Goal: Information Seeking & Learning: Learn about a topic

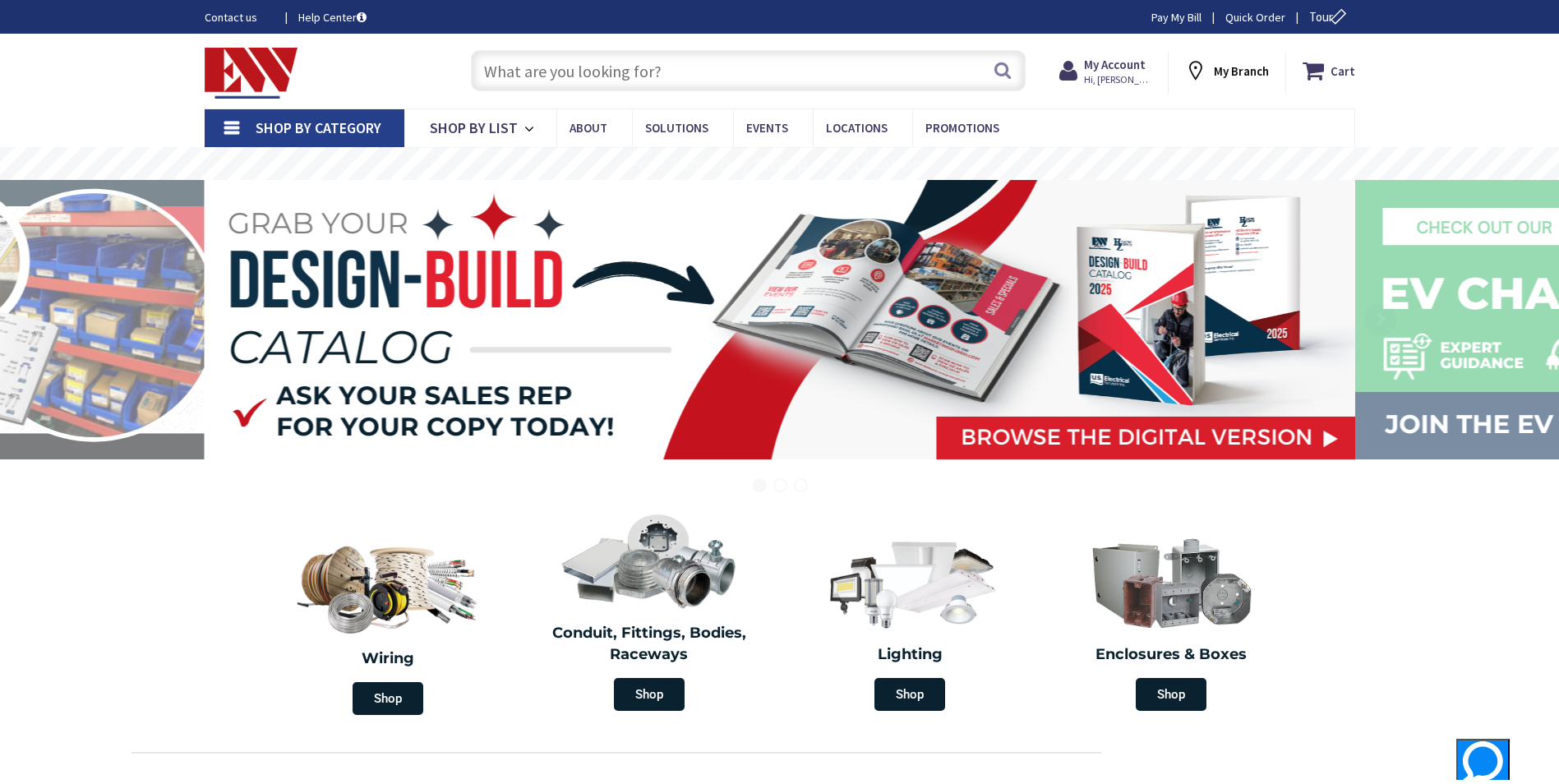
click at [736, 73] on input "text" at bounding box center [748, 70] width 554 height 41
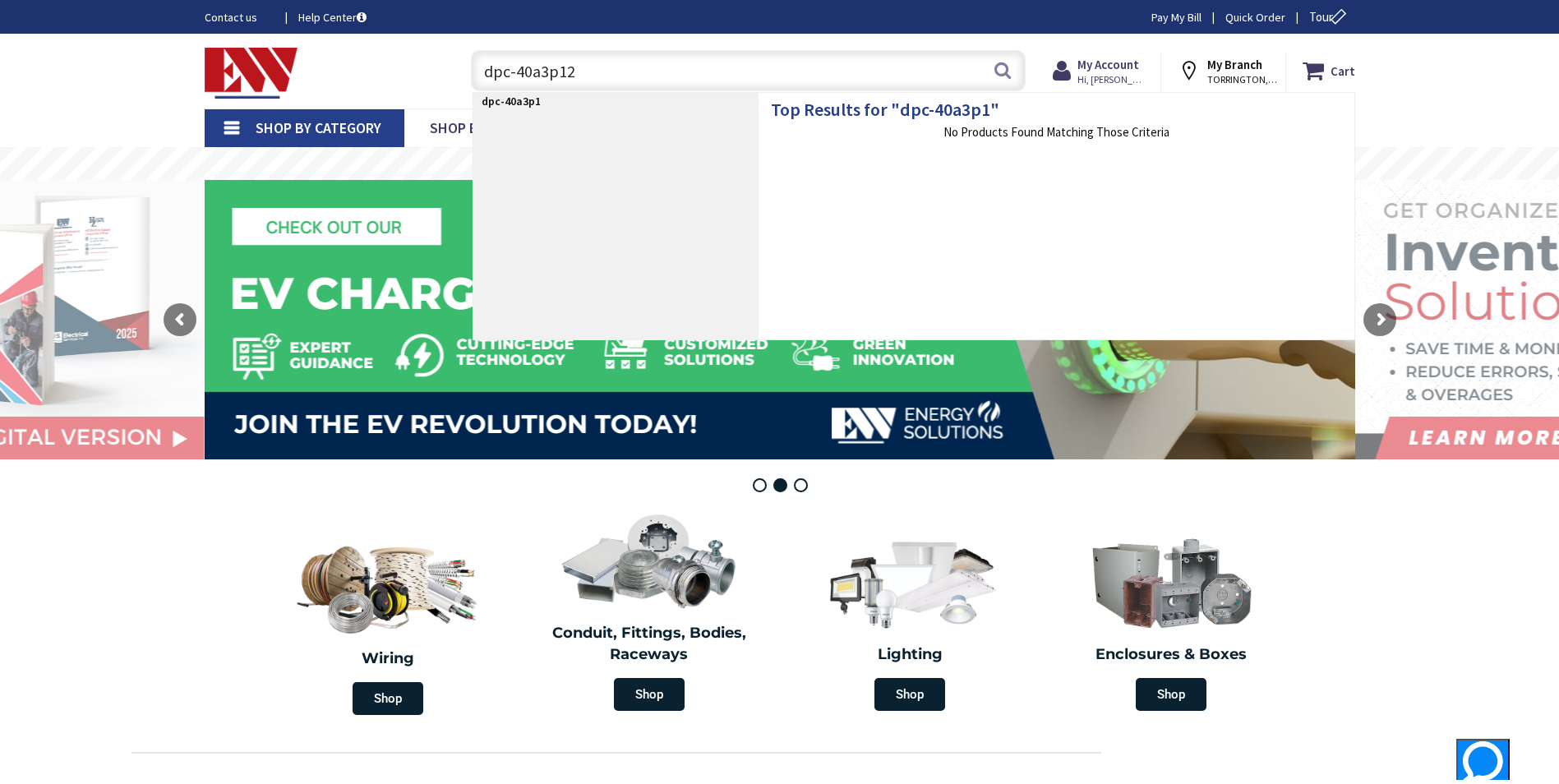
type input "dpc-40a3p120"
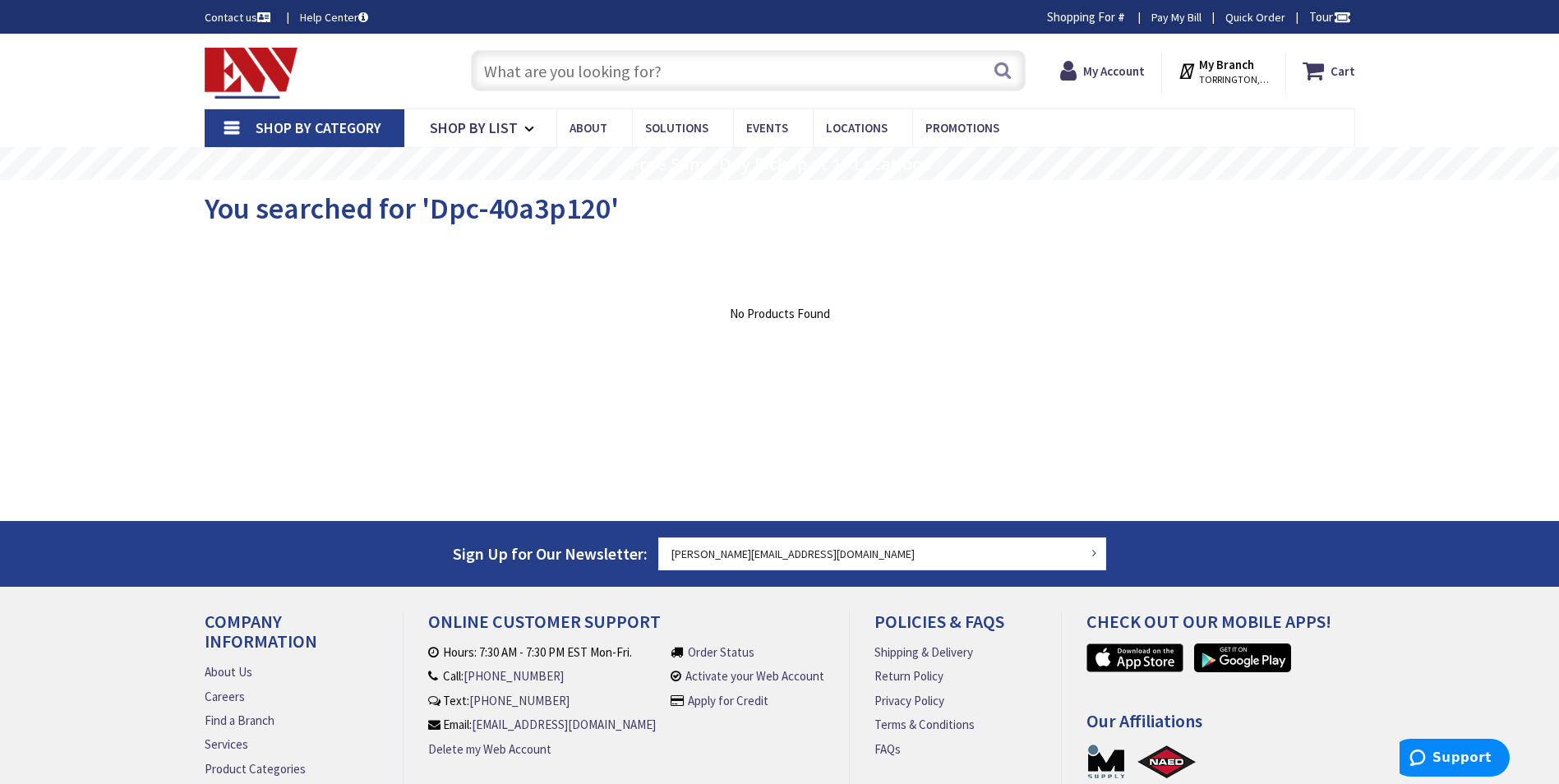
click at [271, 125] on span "Shop By Category" at bounding box center [318, 128] width 126 height 19
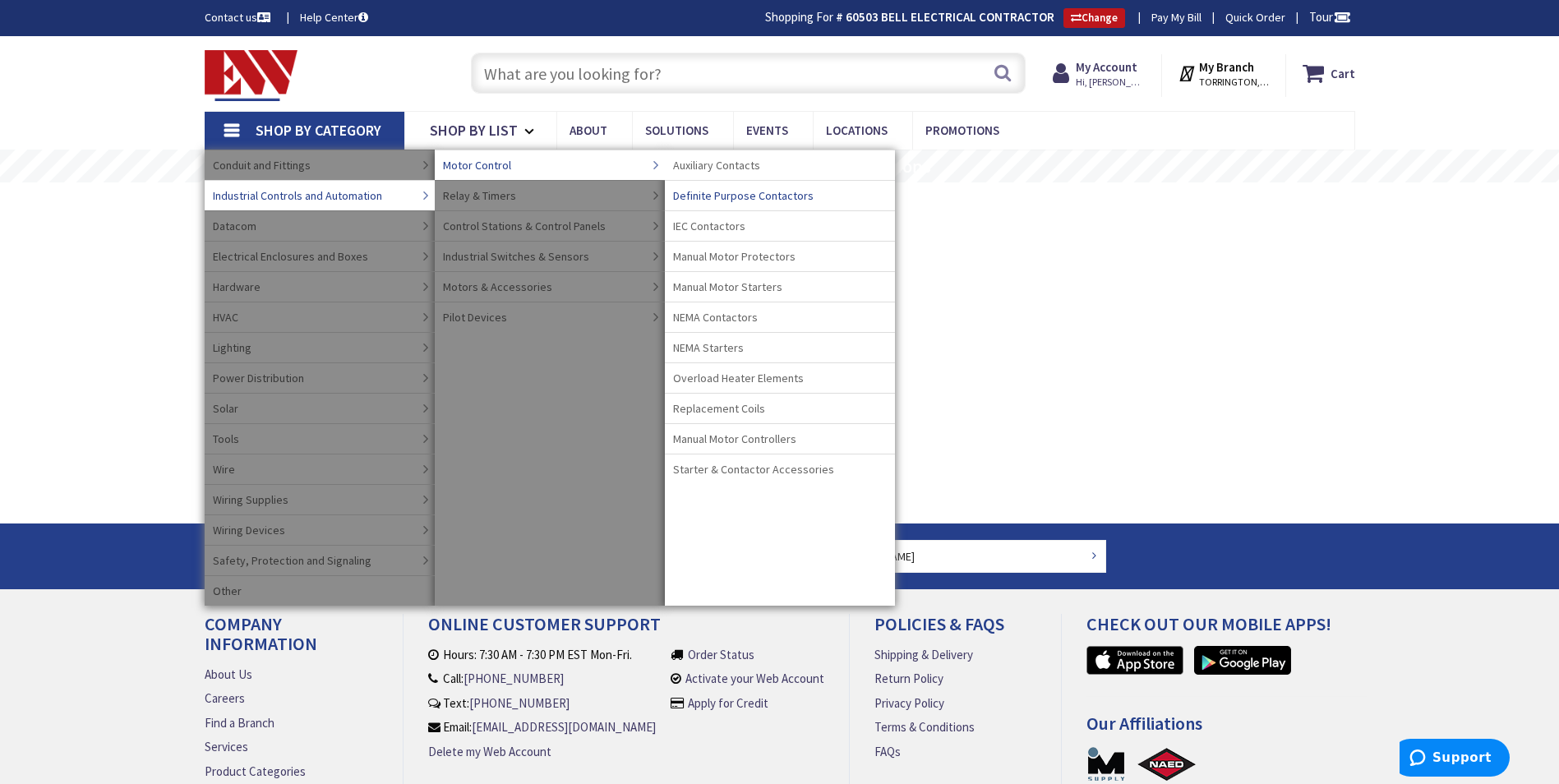
click at [711, 203] on span "Definite Purpose Contactors" at bounding box center [743, 195] width 140 height 16
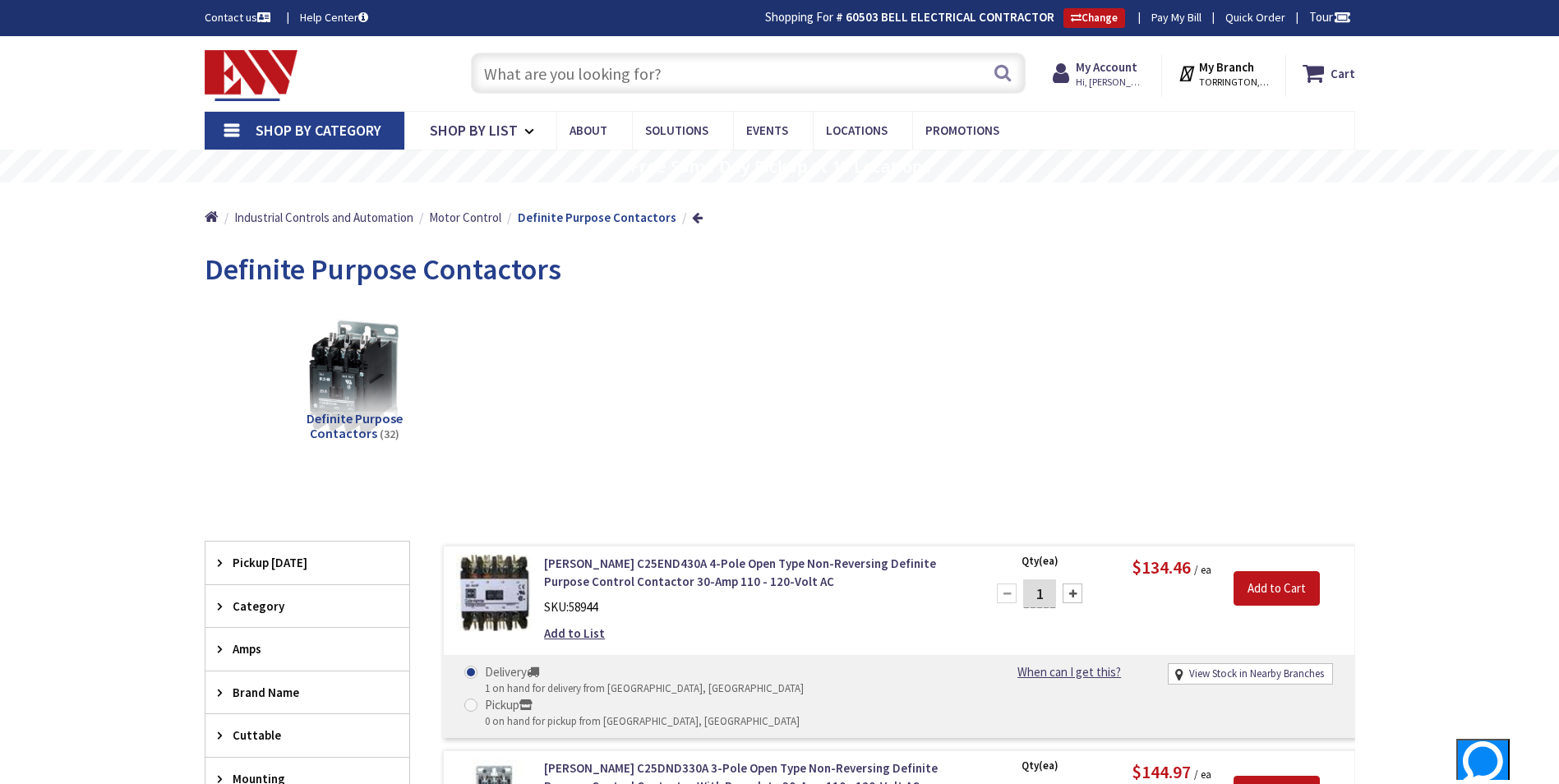
click at [367, 122] on span "Shop By Category" at bounding box center [318, 129] width 126 height 19
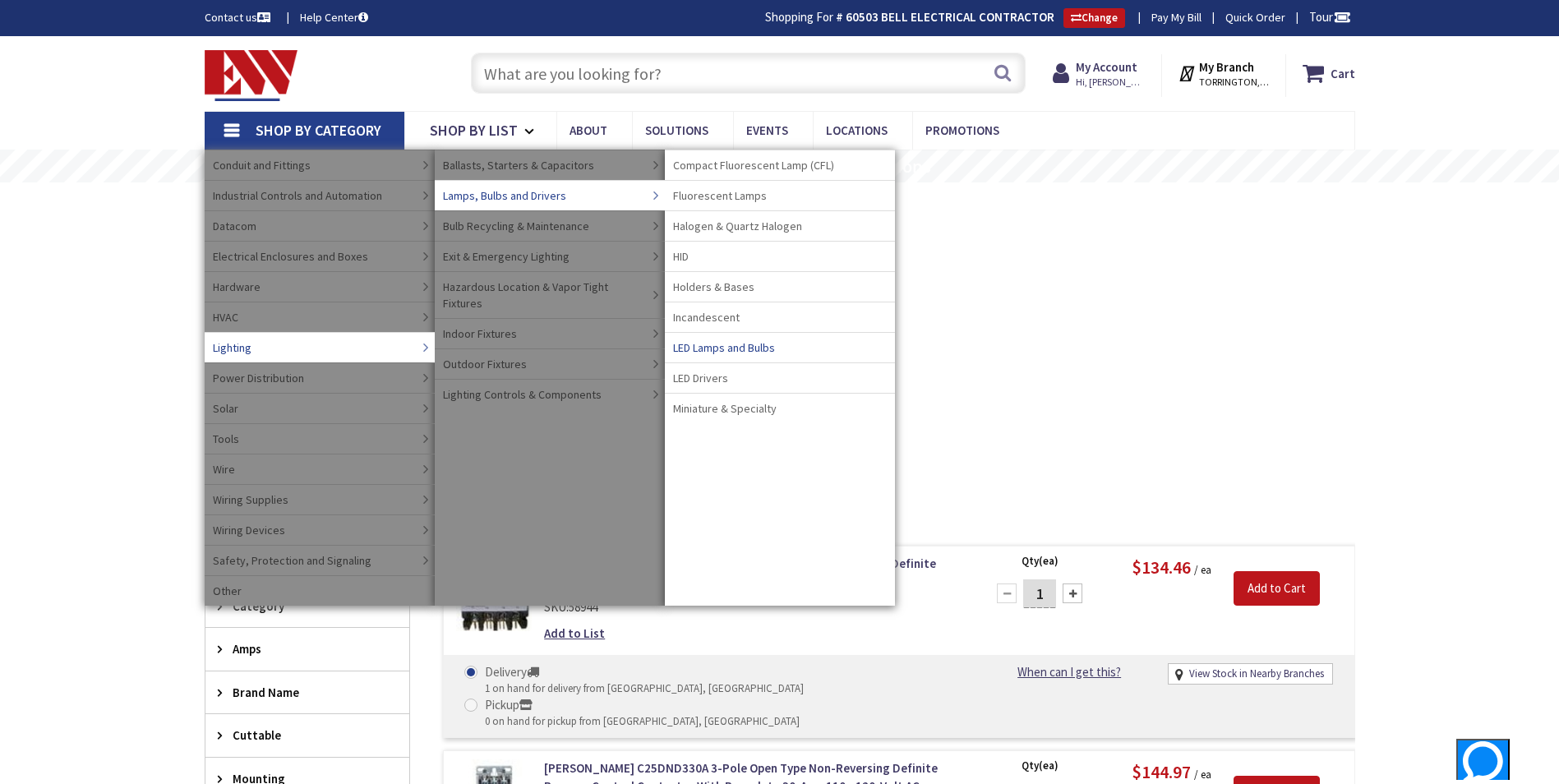
click at [713, 351] on span "LED Lamps and Bulbs" at bounding box center [724, 347] width 102 height 16
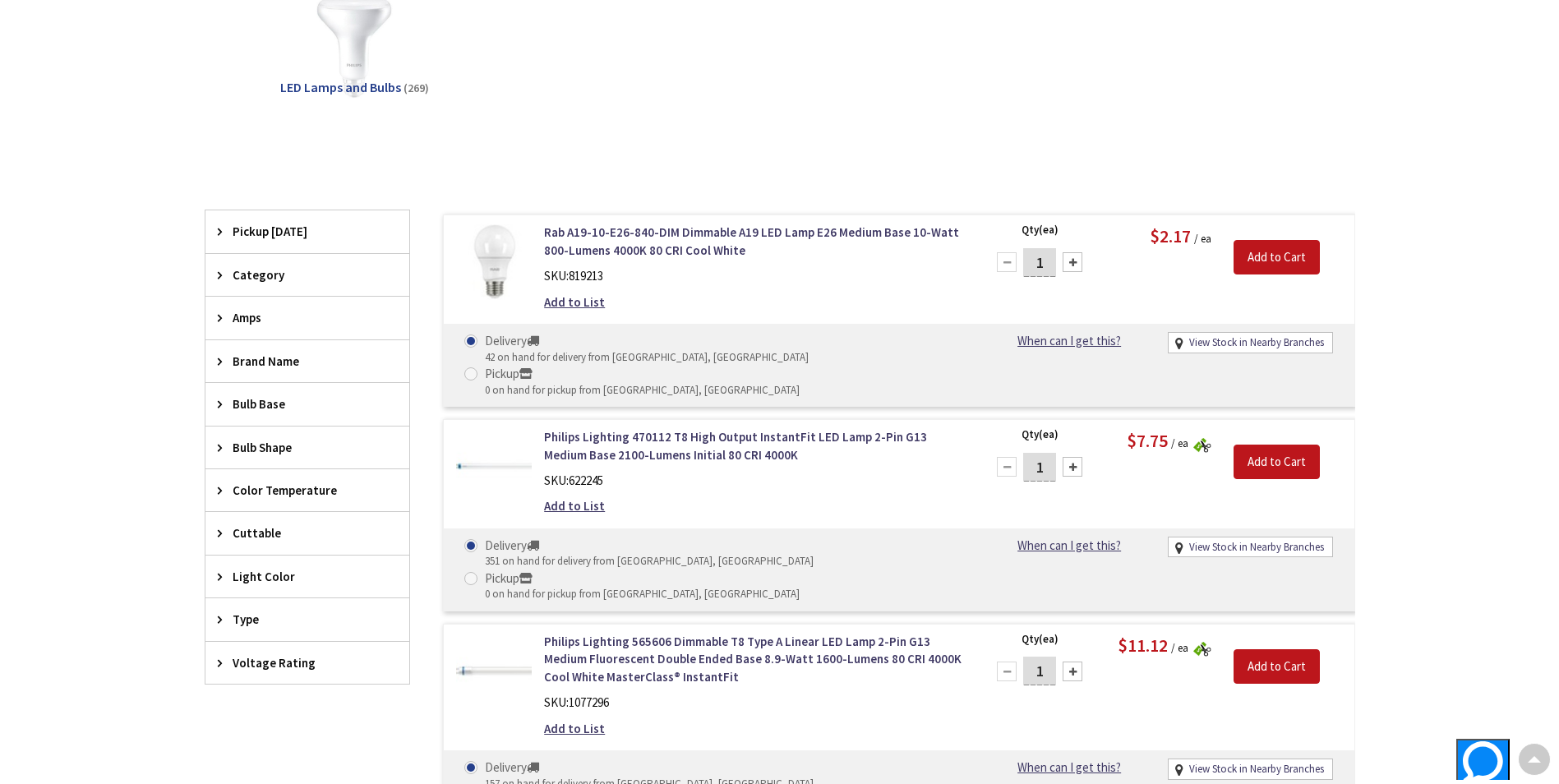
scroll to position [331, 0]
click at [262, 495] on span "Color Temperature" at bounding box center [299, 490] width 134 height 17
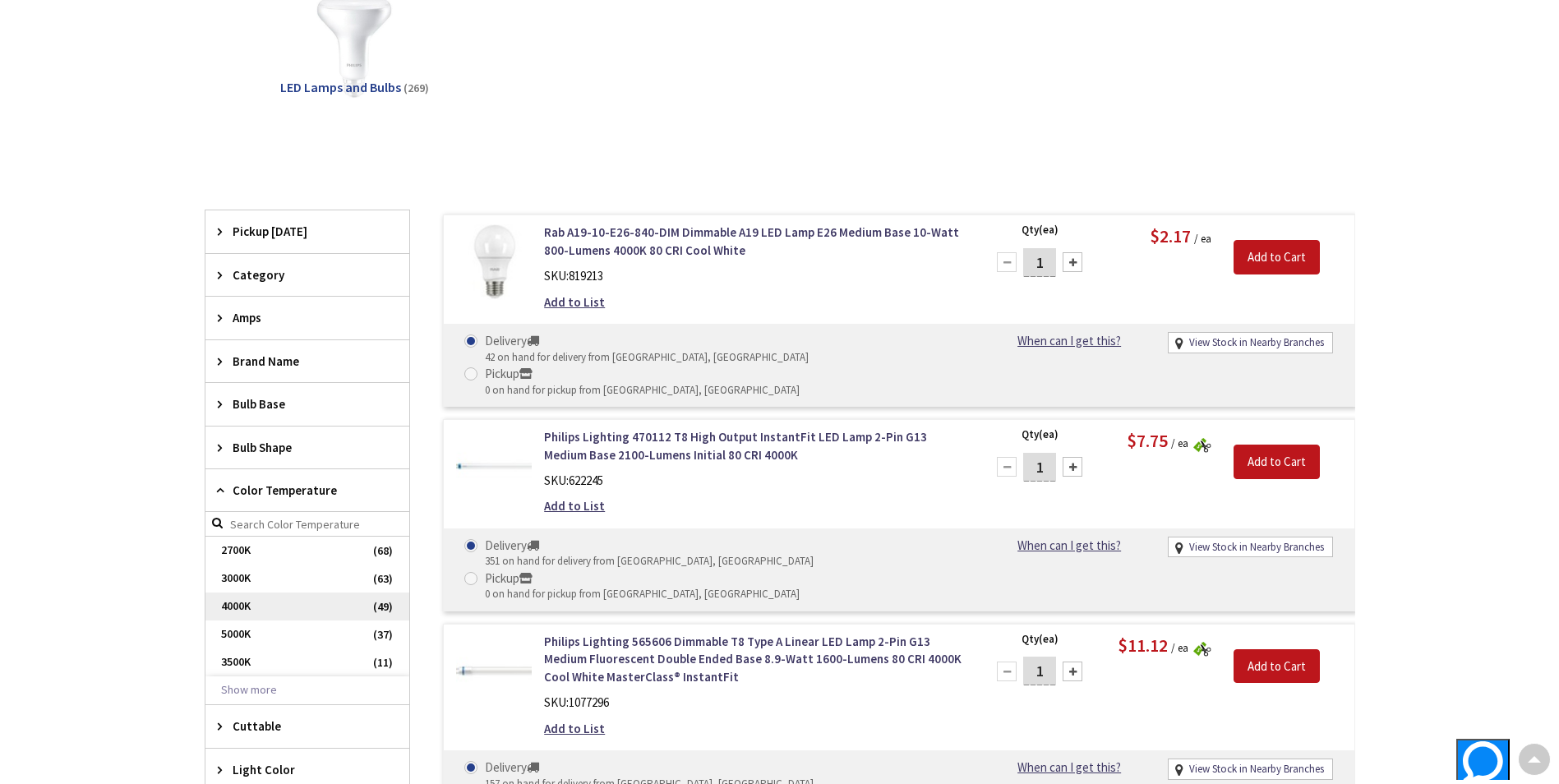
click at [250, 611] on span "4000K" at bounding box center [307, 606] width 204 height 28
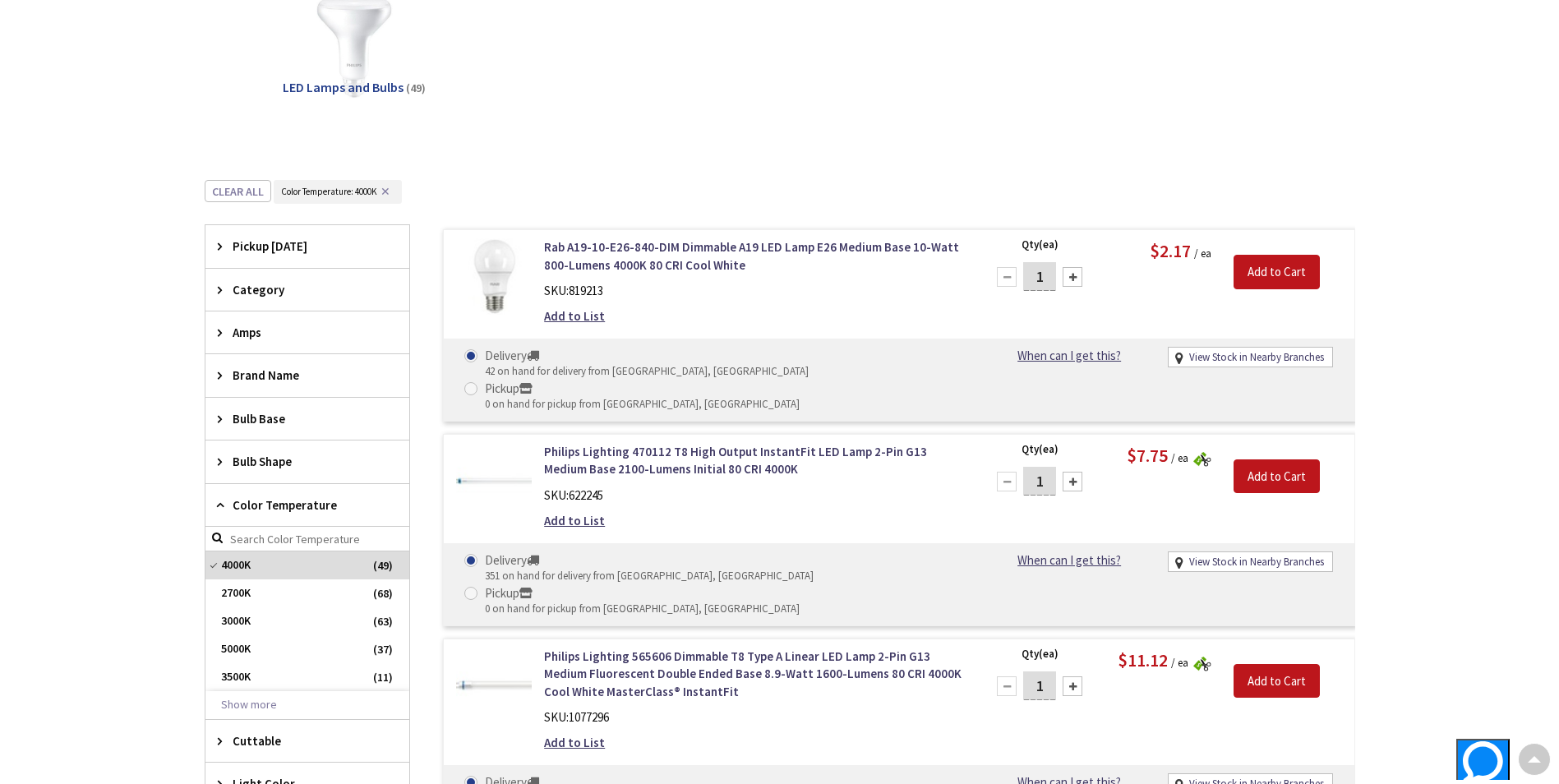
click at [234, 416] on span "Bulb Base" at bounding box center [299, 418] width 134 height 17
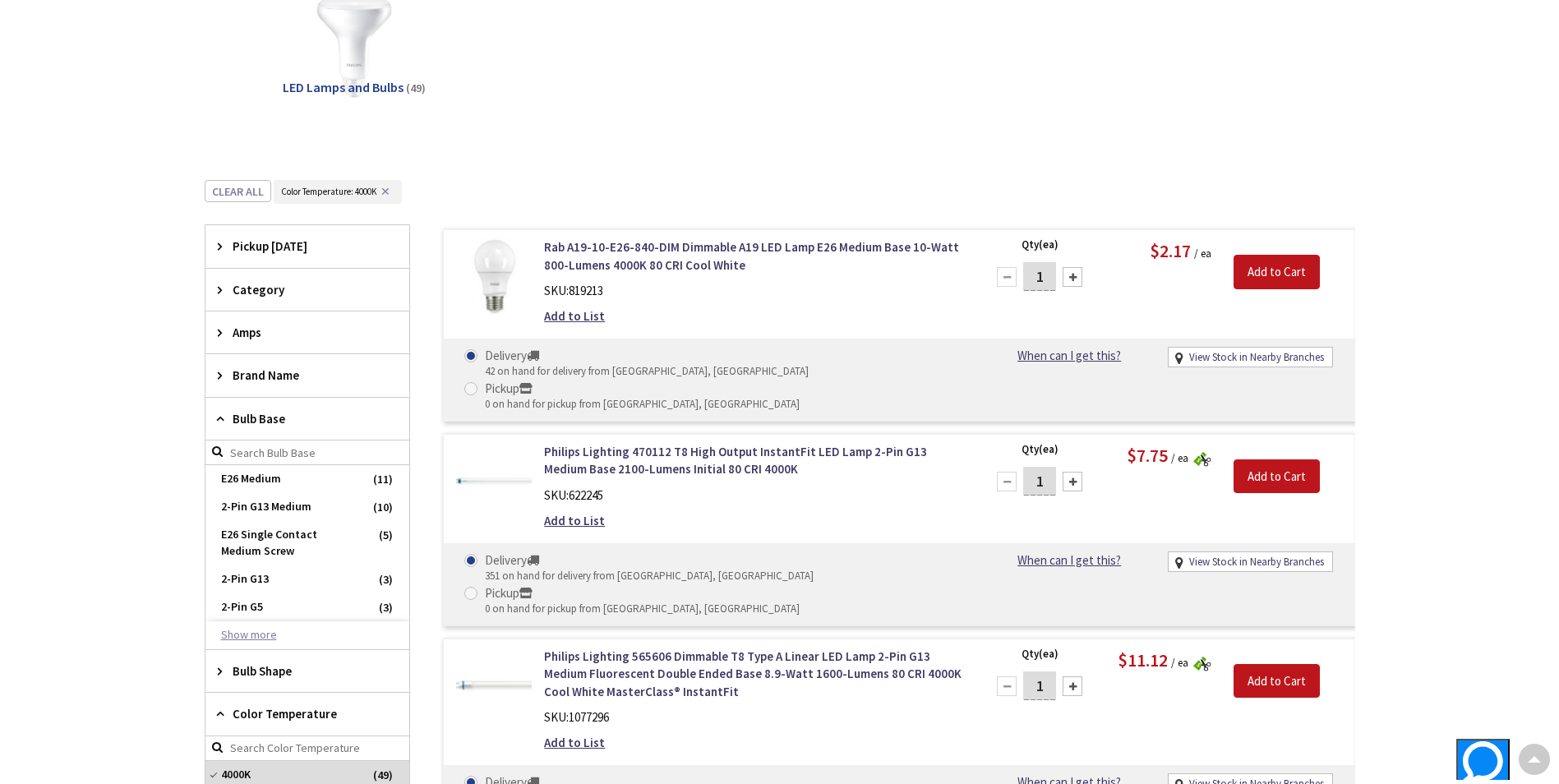
click at [266, 629] on button "Show more" at bounding box center [307, 634] width 204 height 28
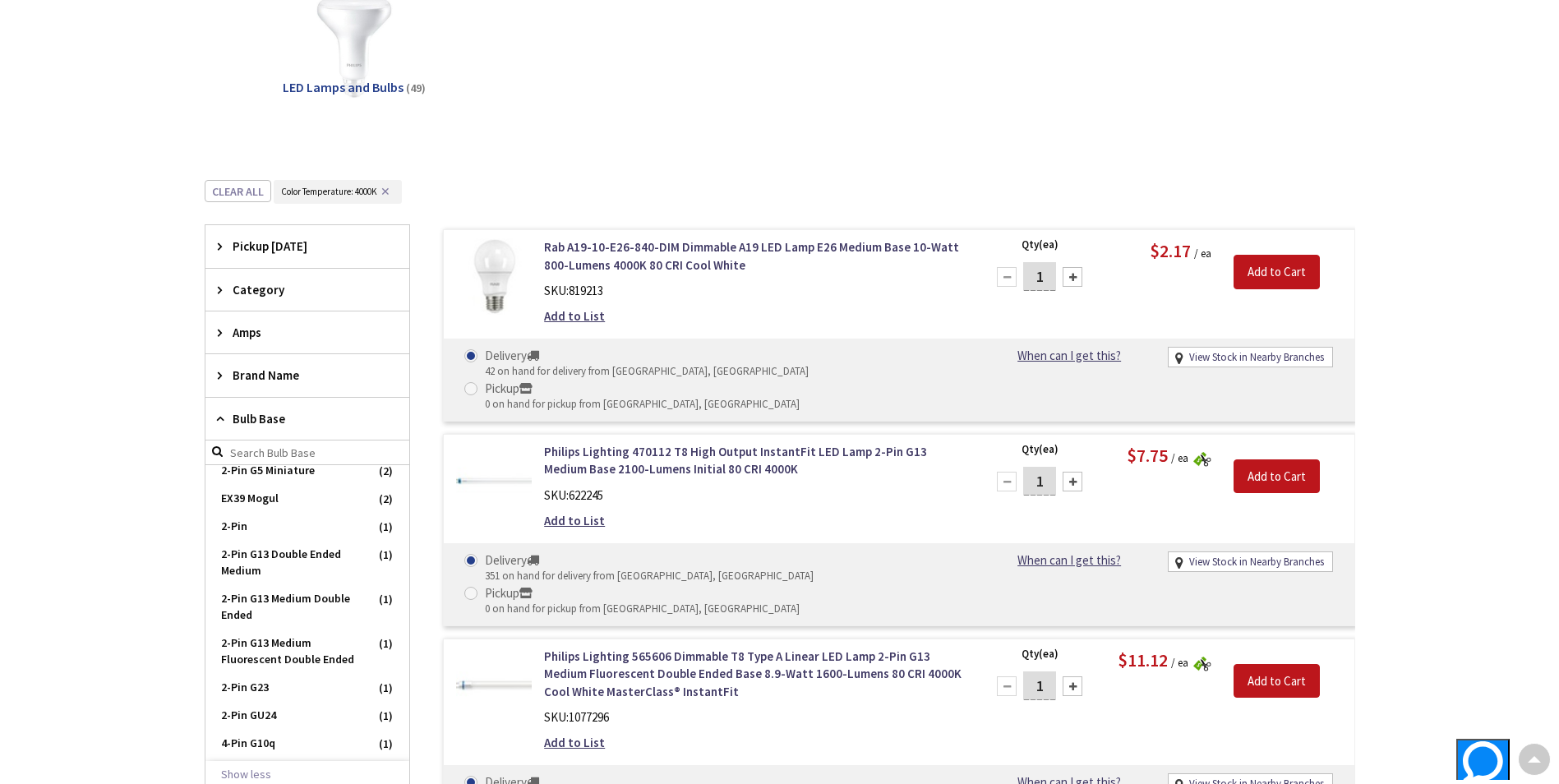
scroll to position [0, 0]
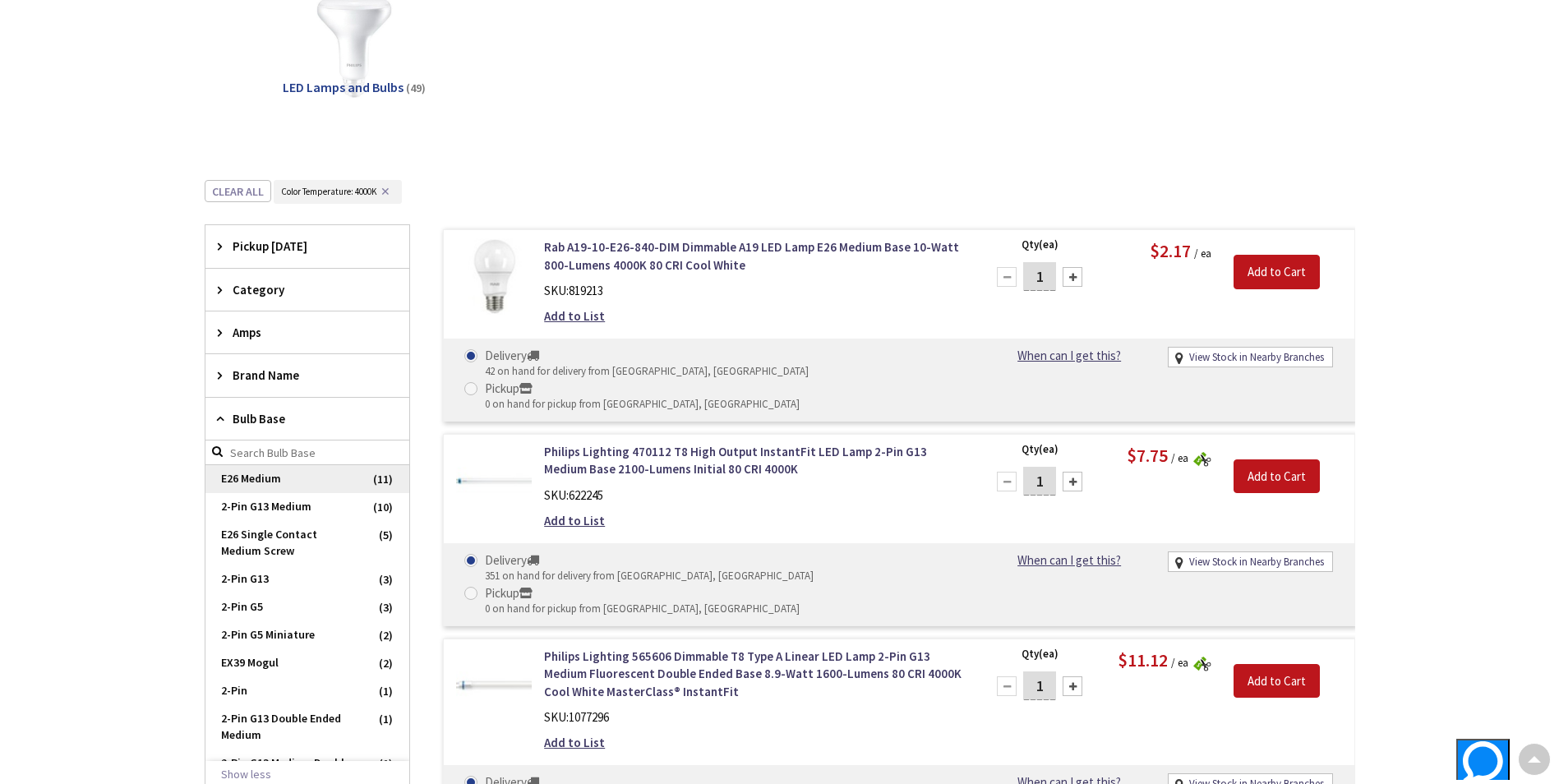
click at [247, 483] on span "E26 Medium" at bounding box center [307, 479] width 204 height 28
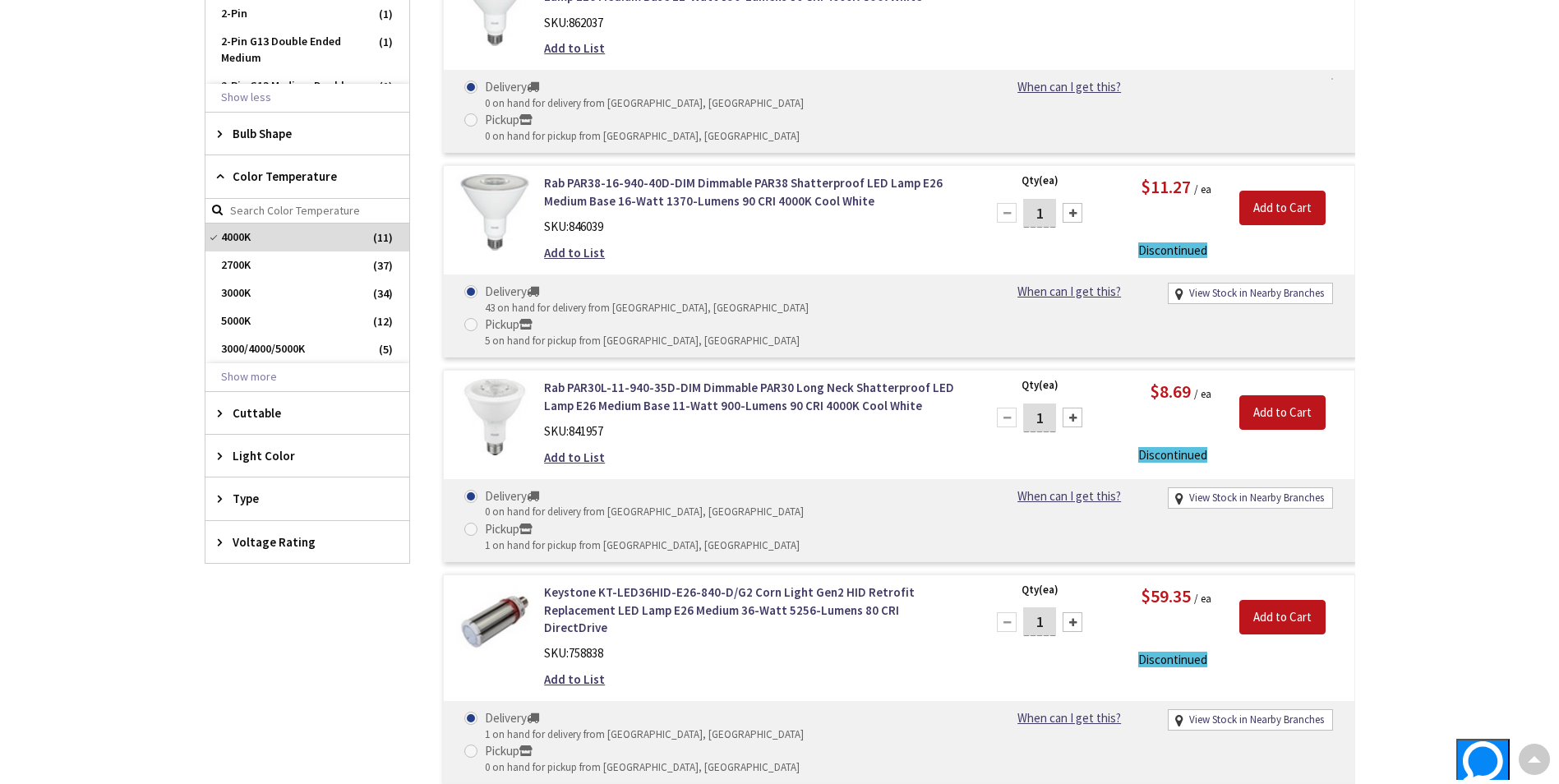
scroll to position [974, 0]
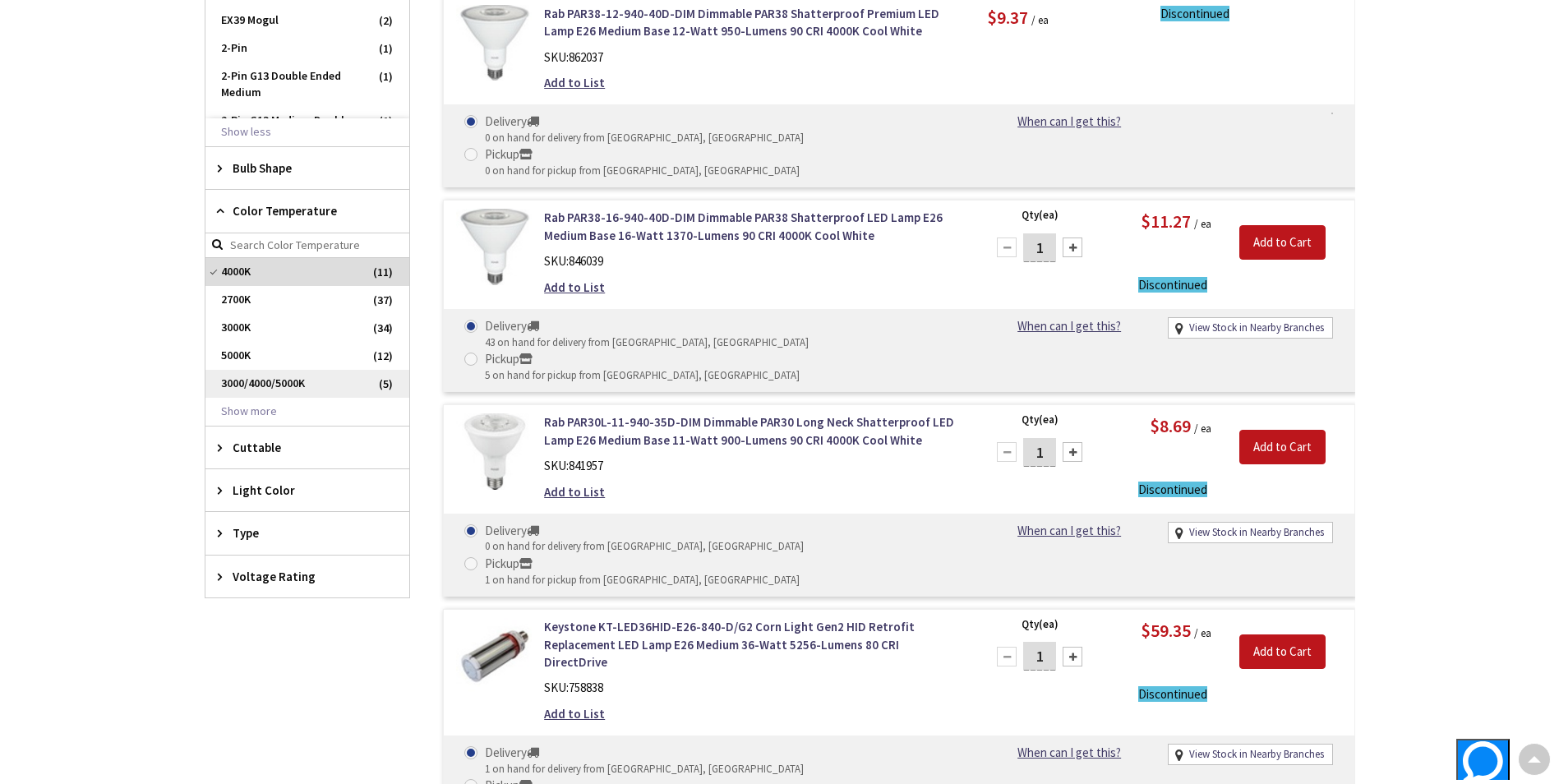
click at [274, 385] on span "3000/4000/5000K" at bounding box center [307, 384] width 204 height 28
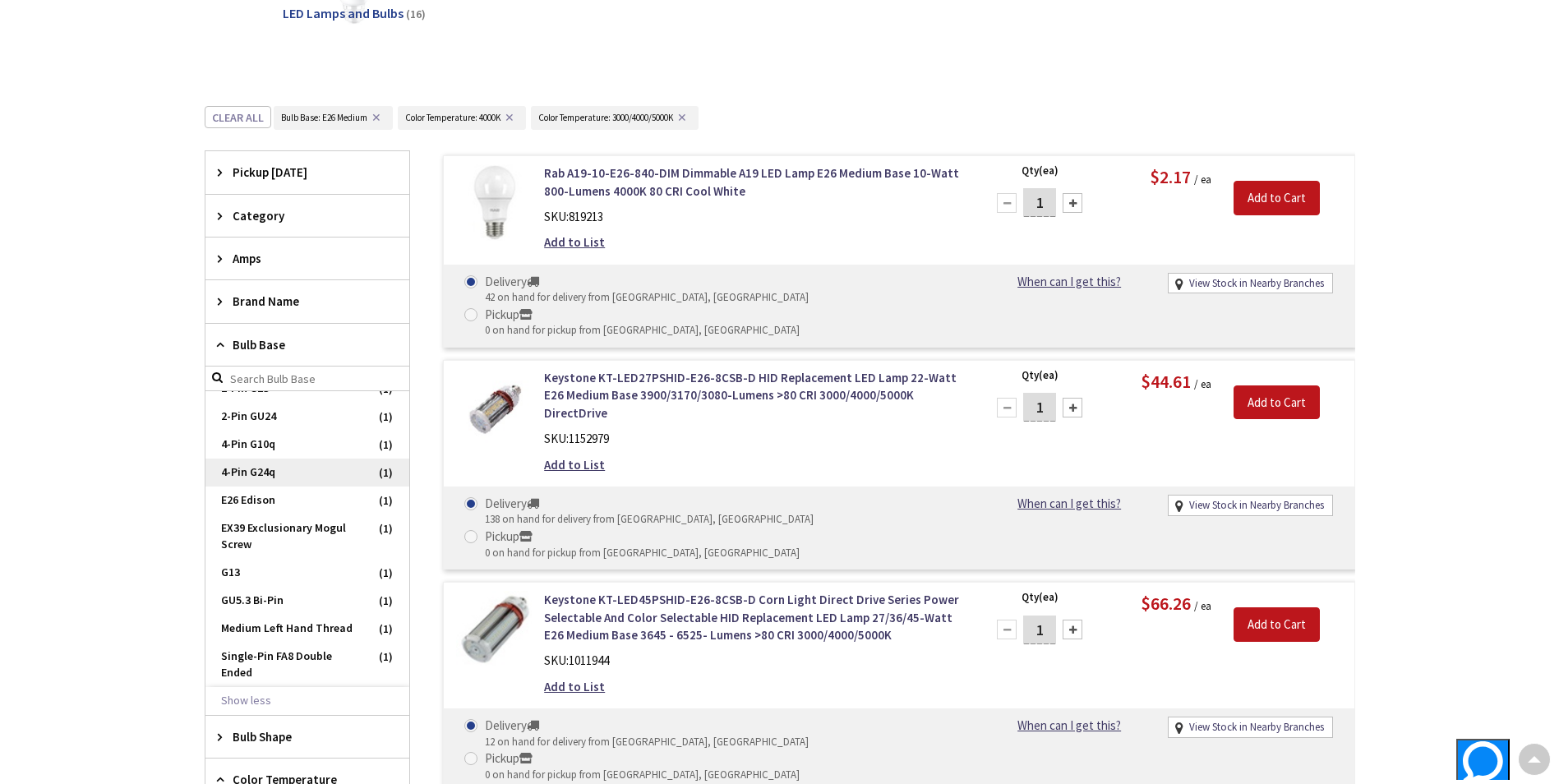
scroll to position [0, 0]
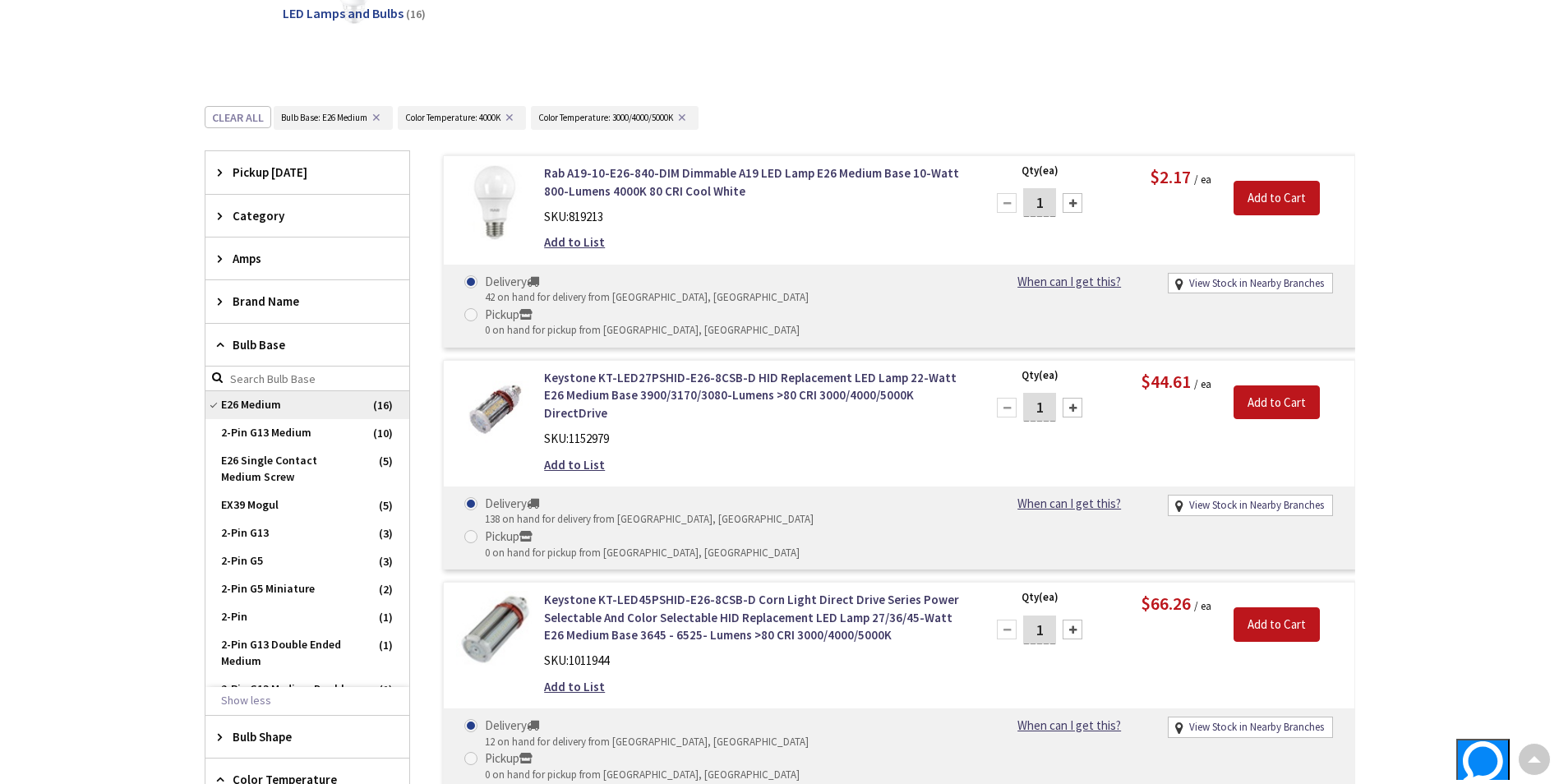
click at [279, 400] on span "E26 Medium" at bounding box center [307, 405] width 204 height 28
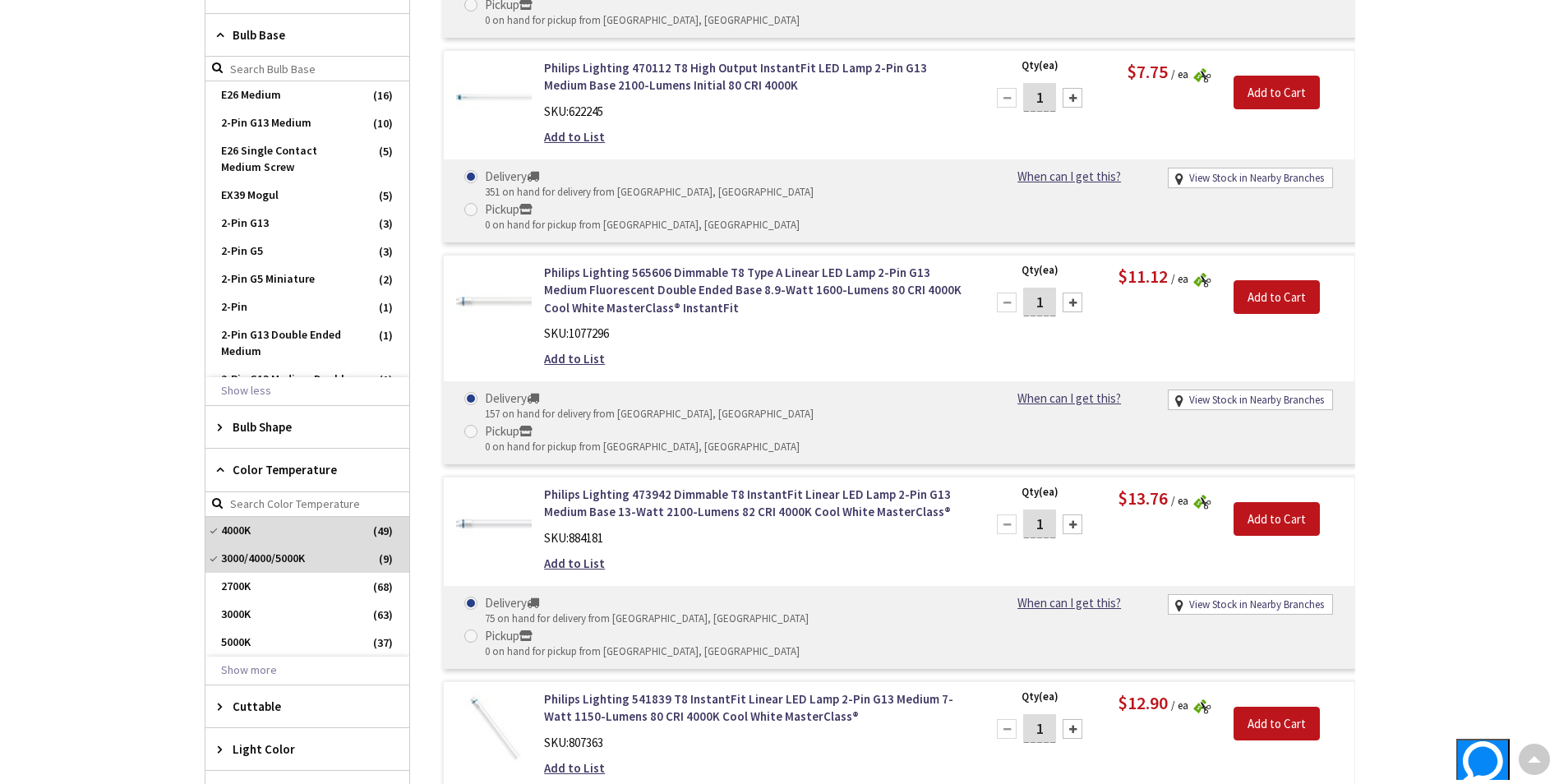
scroll to position [734, 0]
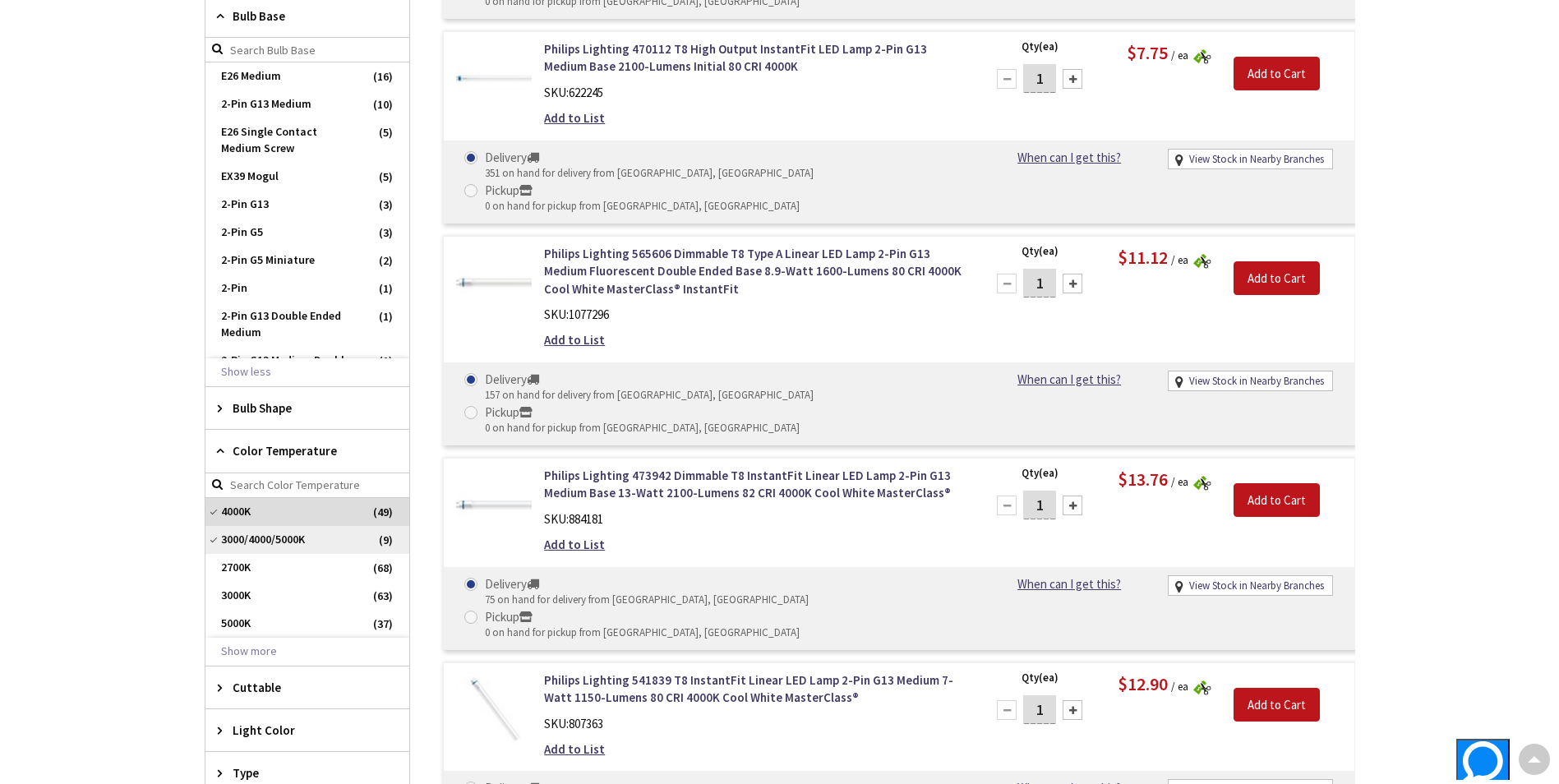
click at [243, 545] on span "3000/4000/5000K" at bounding box center [307, 540] width 204 height 28
click at [253, 513] on span "4000K" at bounding box center [307, 511] width 204 height 28
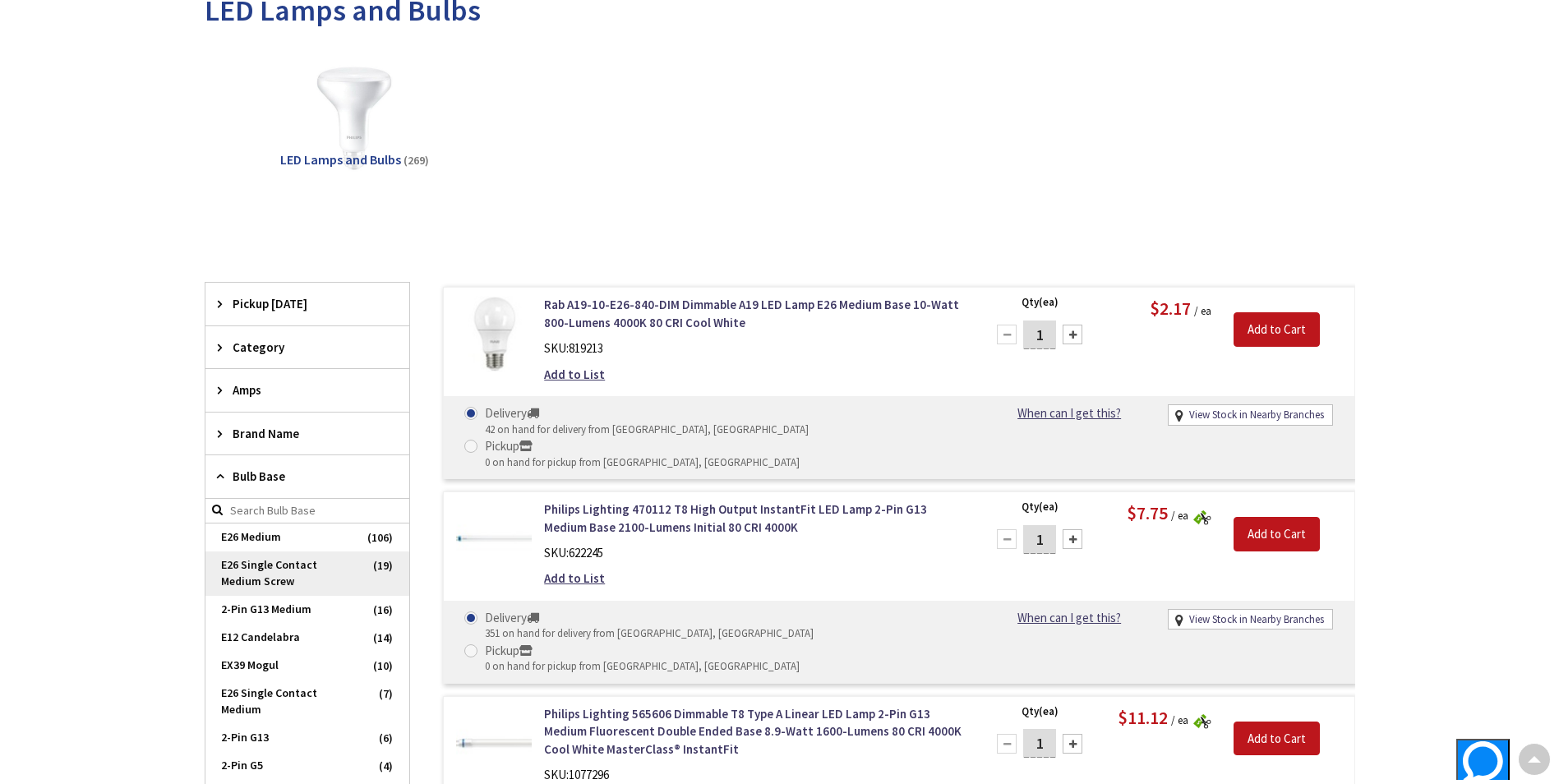
scroll to position [226, 0]
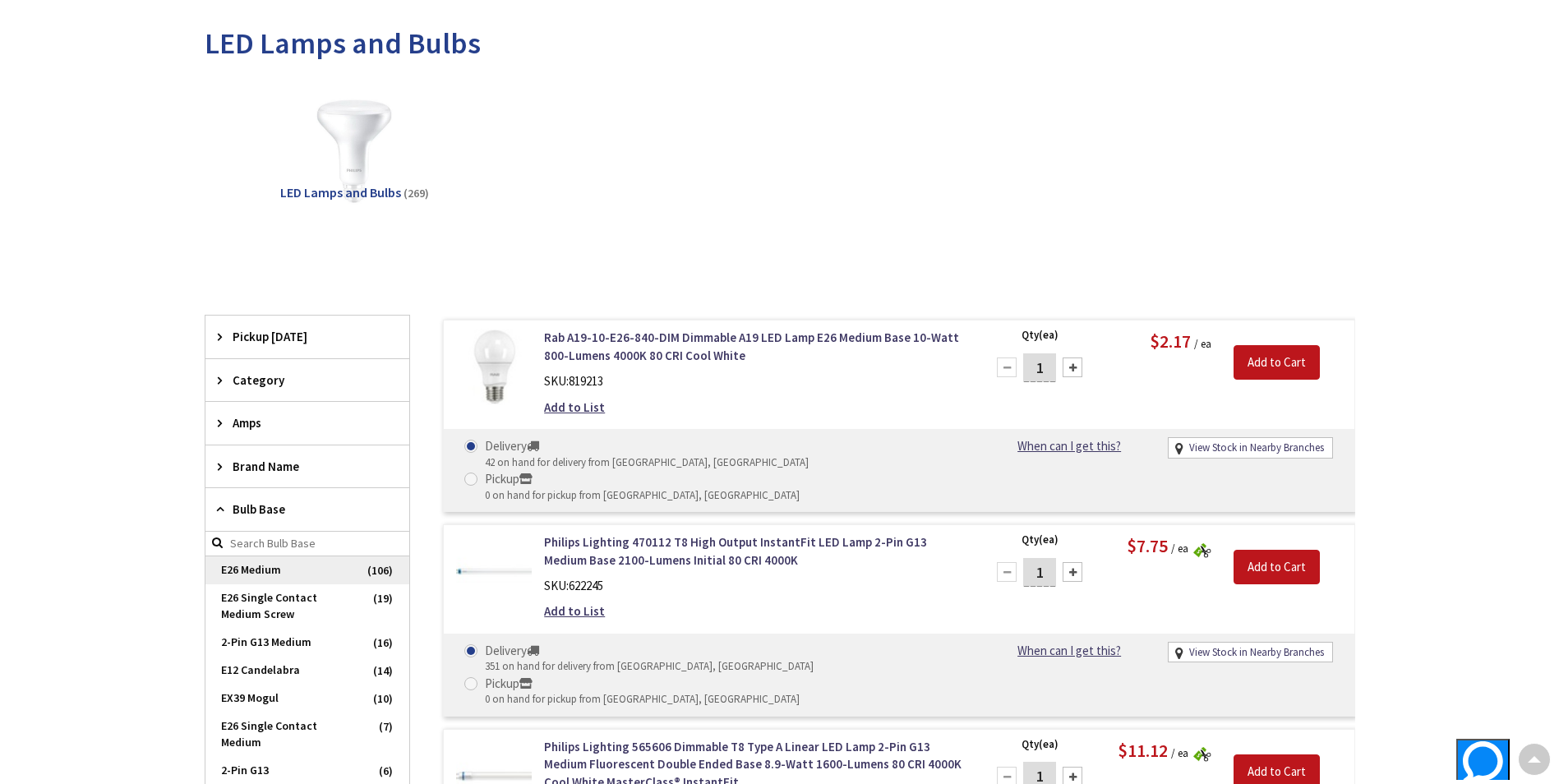
click at [294, 578] on span "E26 Medium" at bounding box center [307, 570] width 204 height 28
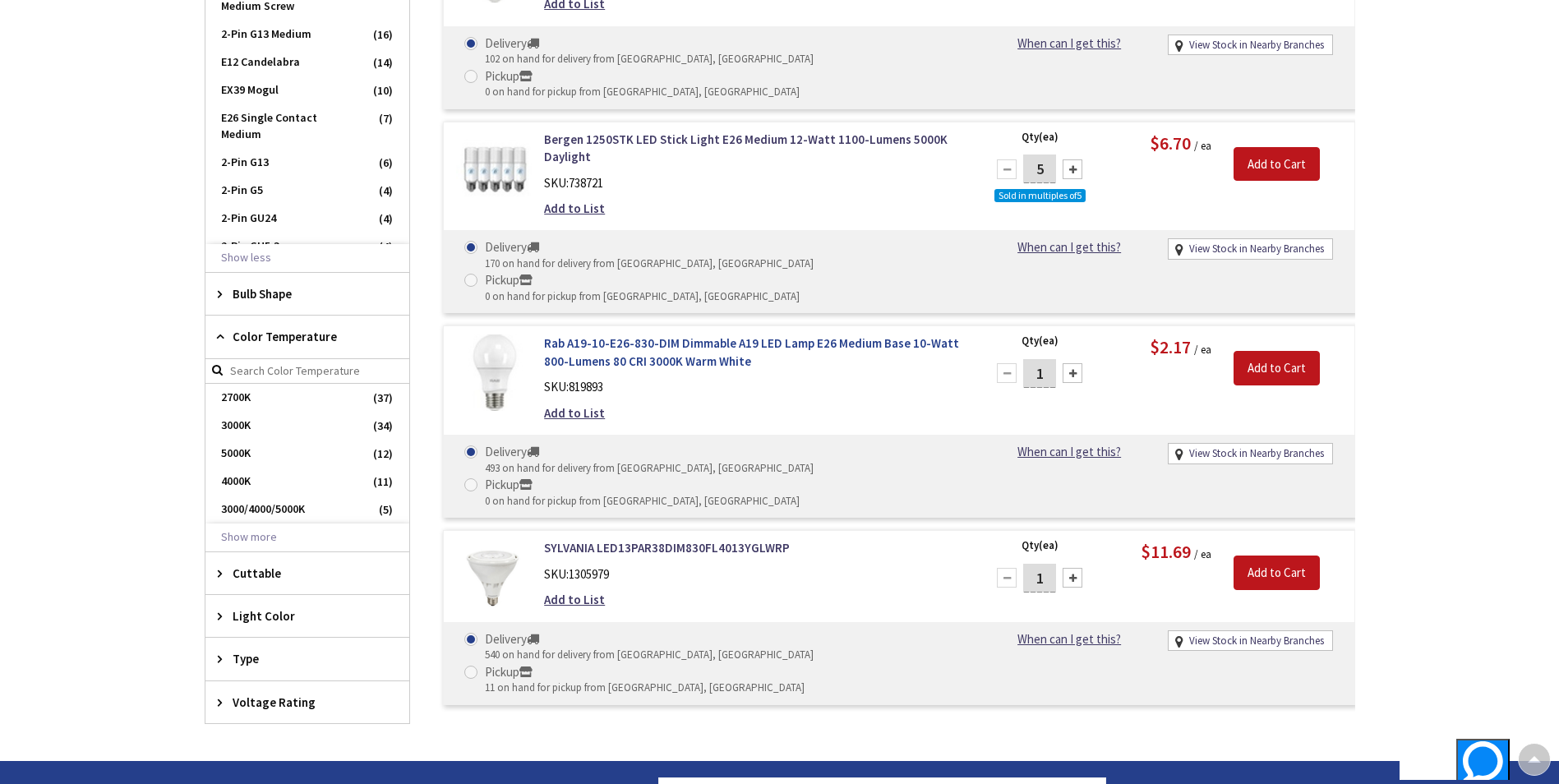
scroll to position [883, 0]
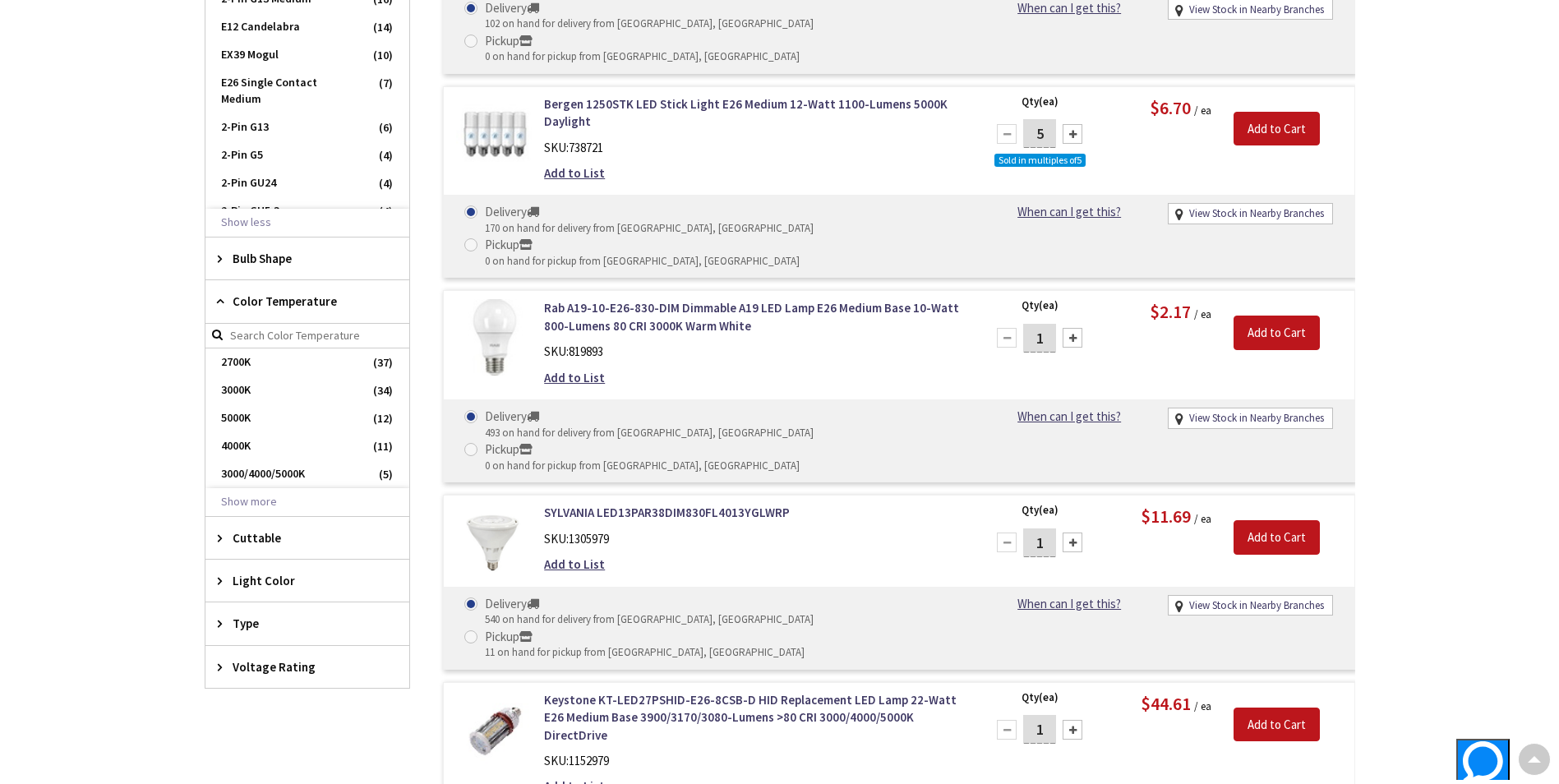
click at [249, 294] on span "Color Temperature" at bounding box center [299, 301] width 134 height 17
click at [234, 255] on span "Bulb Shape" at bounding box center [299, 258] width 134 height 17
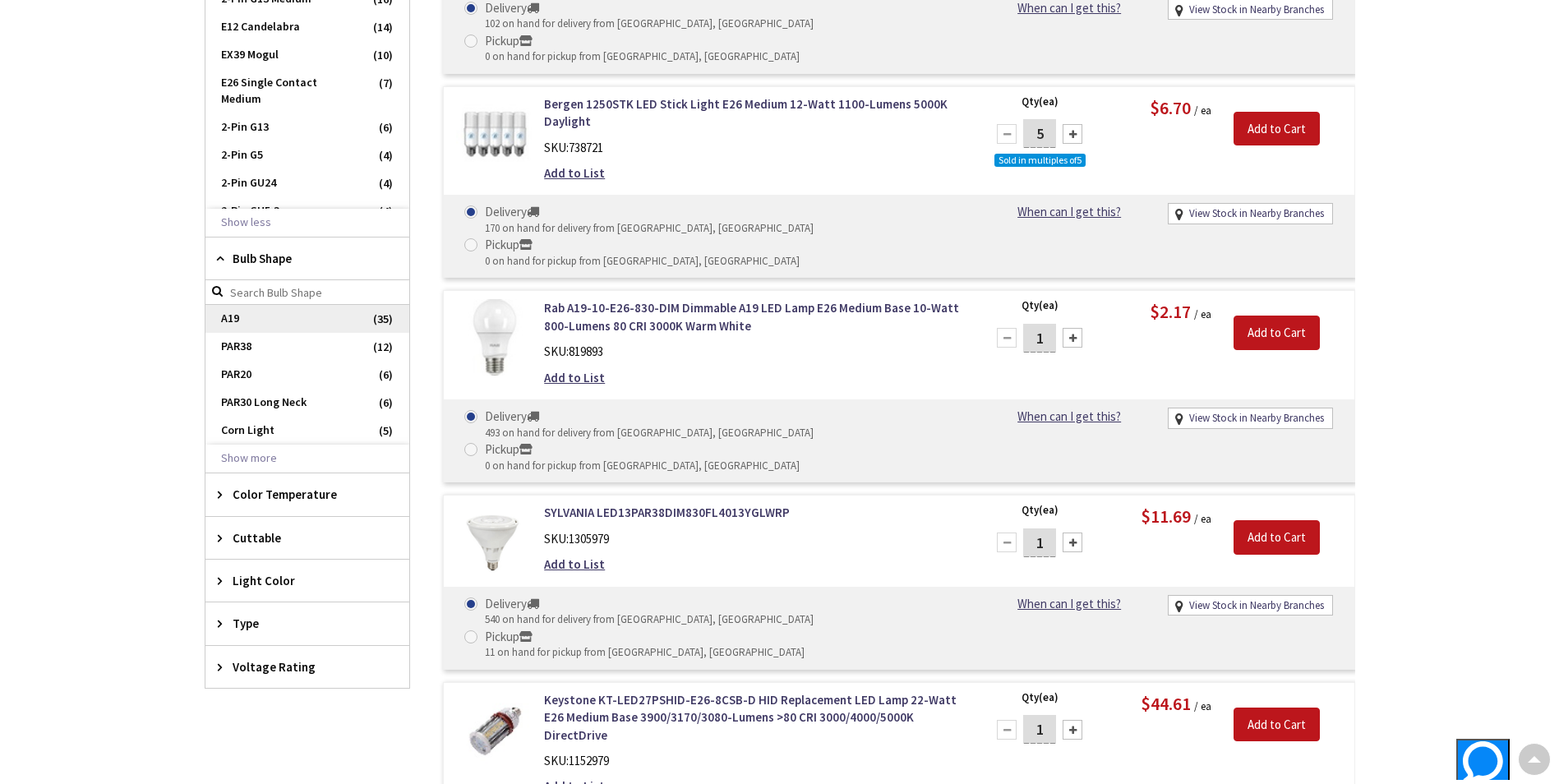
click at [233, 324] on span "A19" at bounding box center [307, 318] width 204 height 28
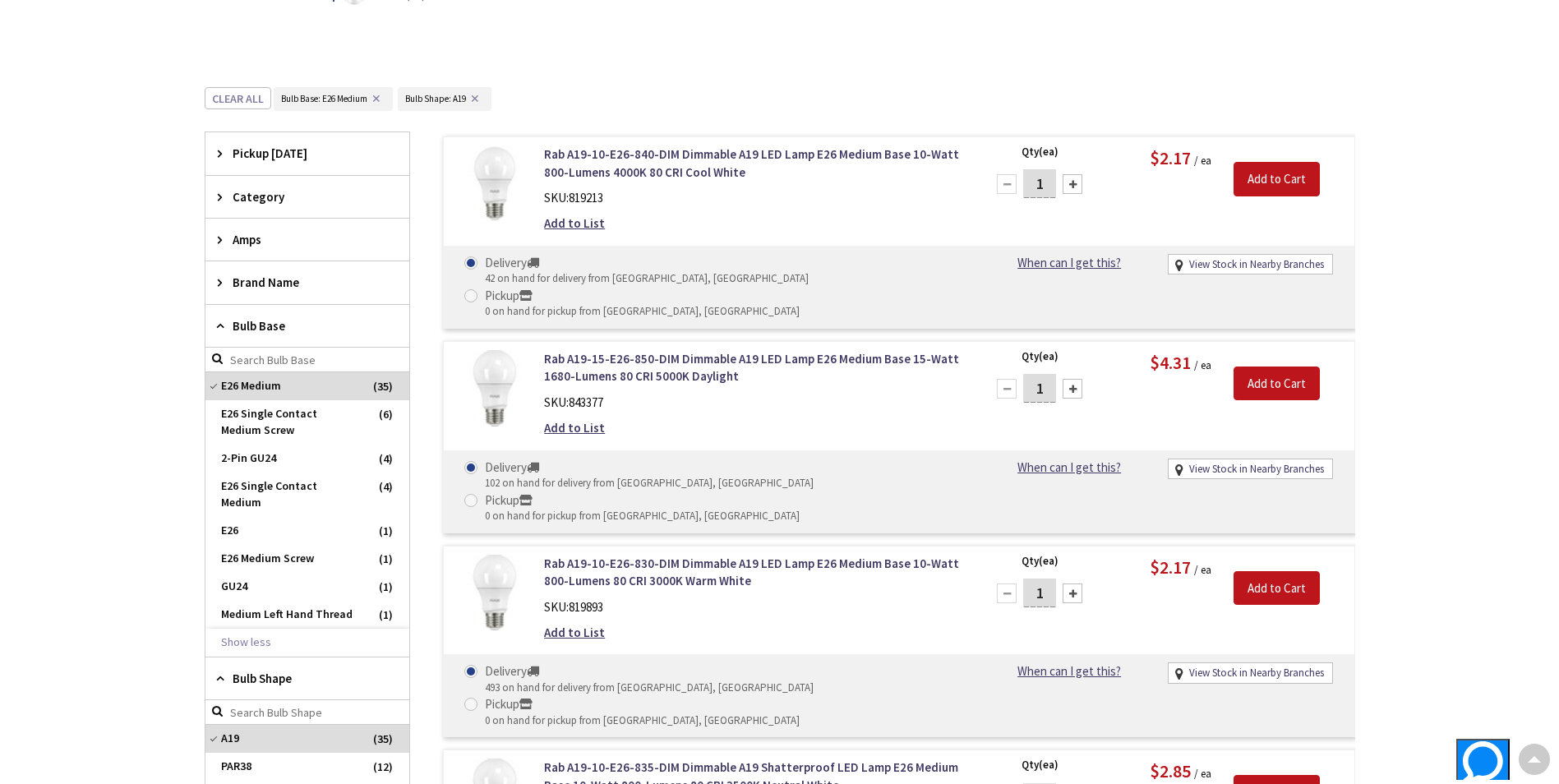
scroll to position [390, 0]
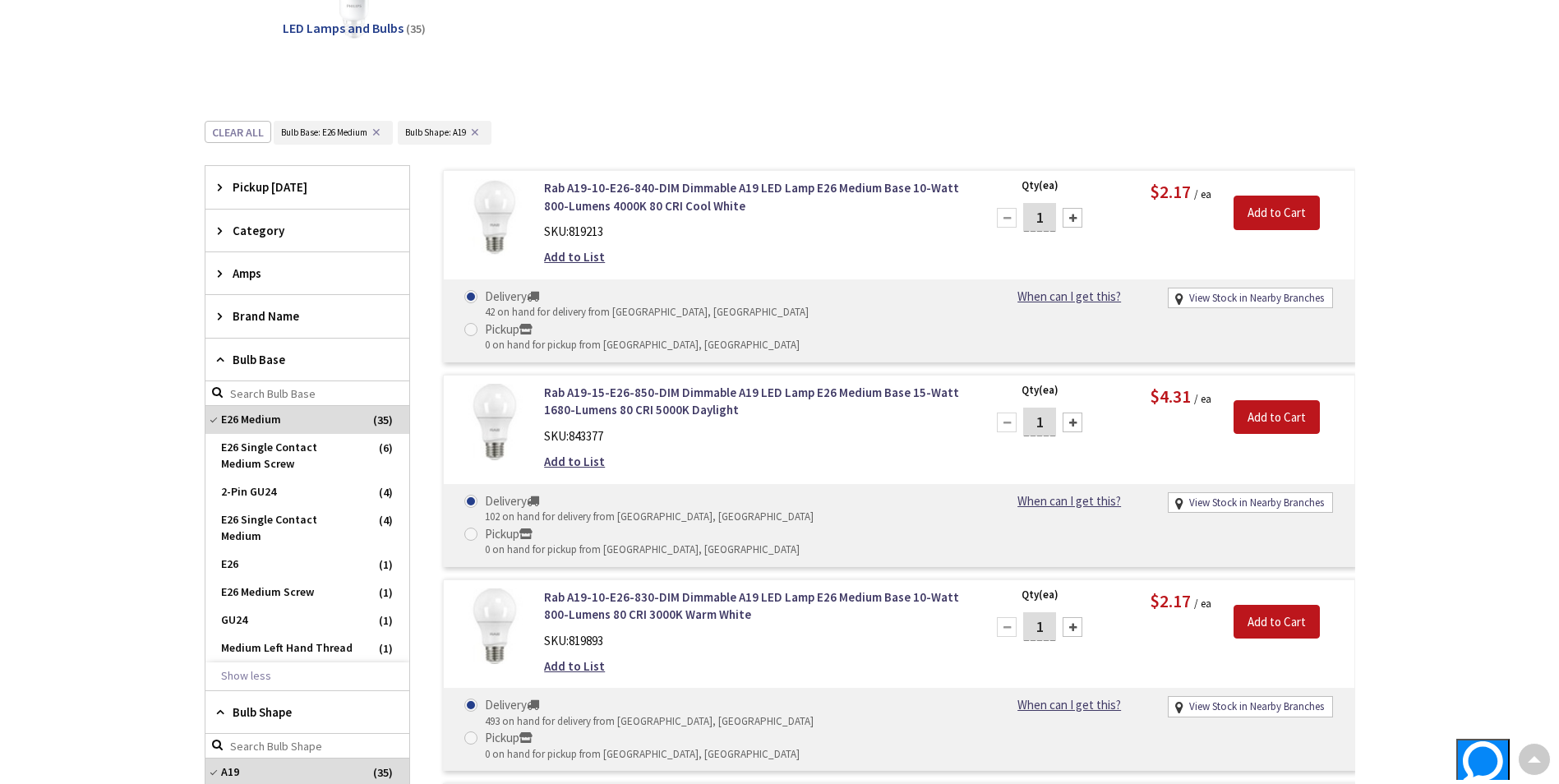
click at [291, 267] on span "Amps" at bounding box center [299, 273] width 134 height 17
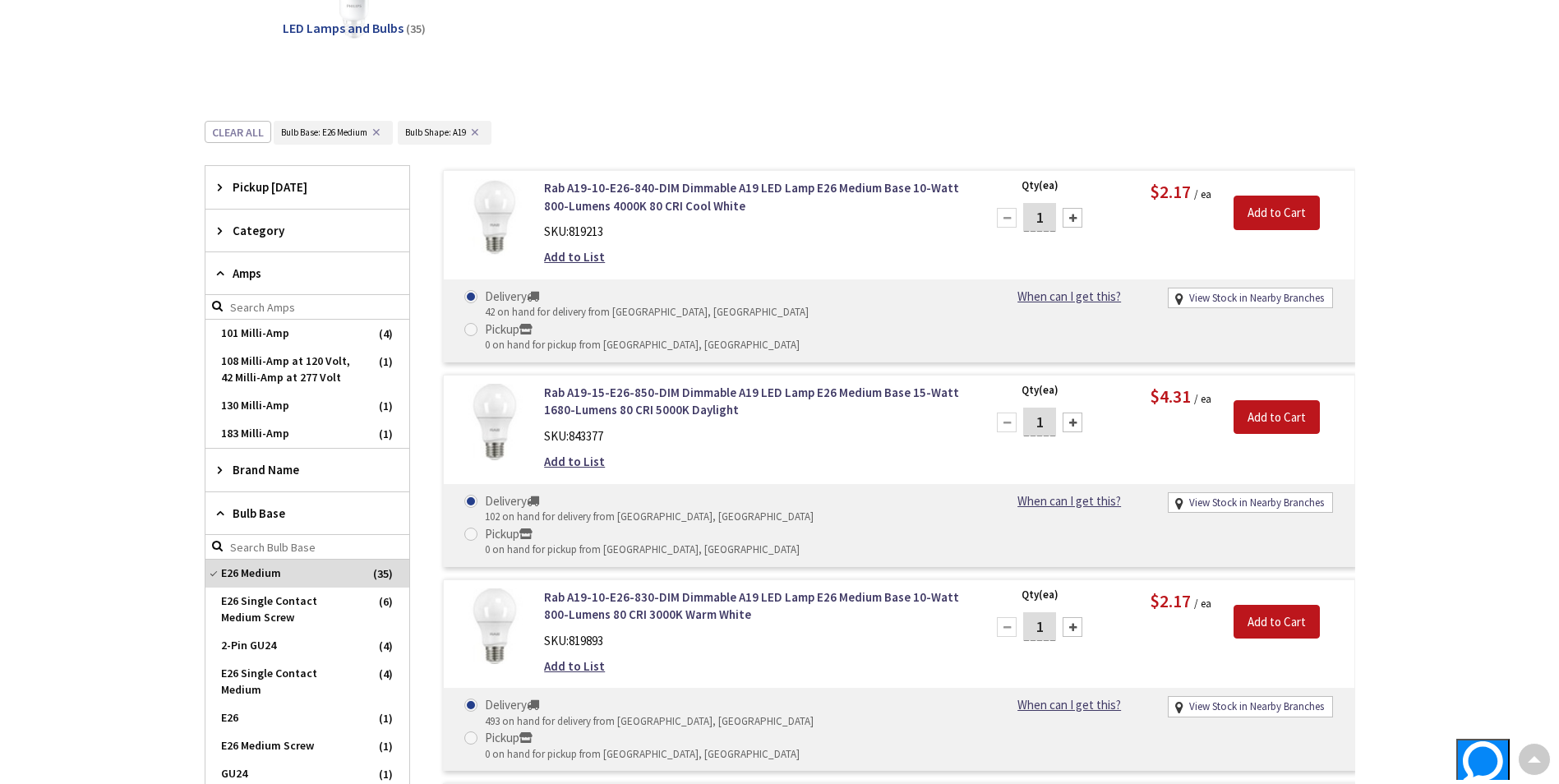
click at [287, 278] on span "Amps" at bounding box center [299, 273] width 134 height 17
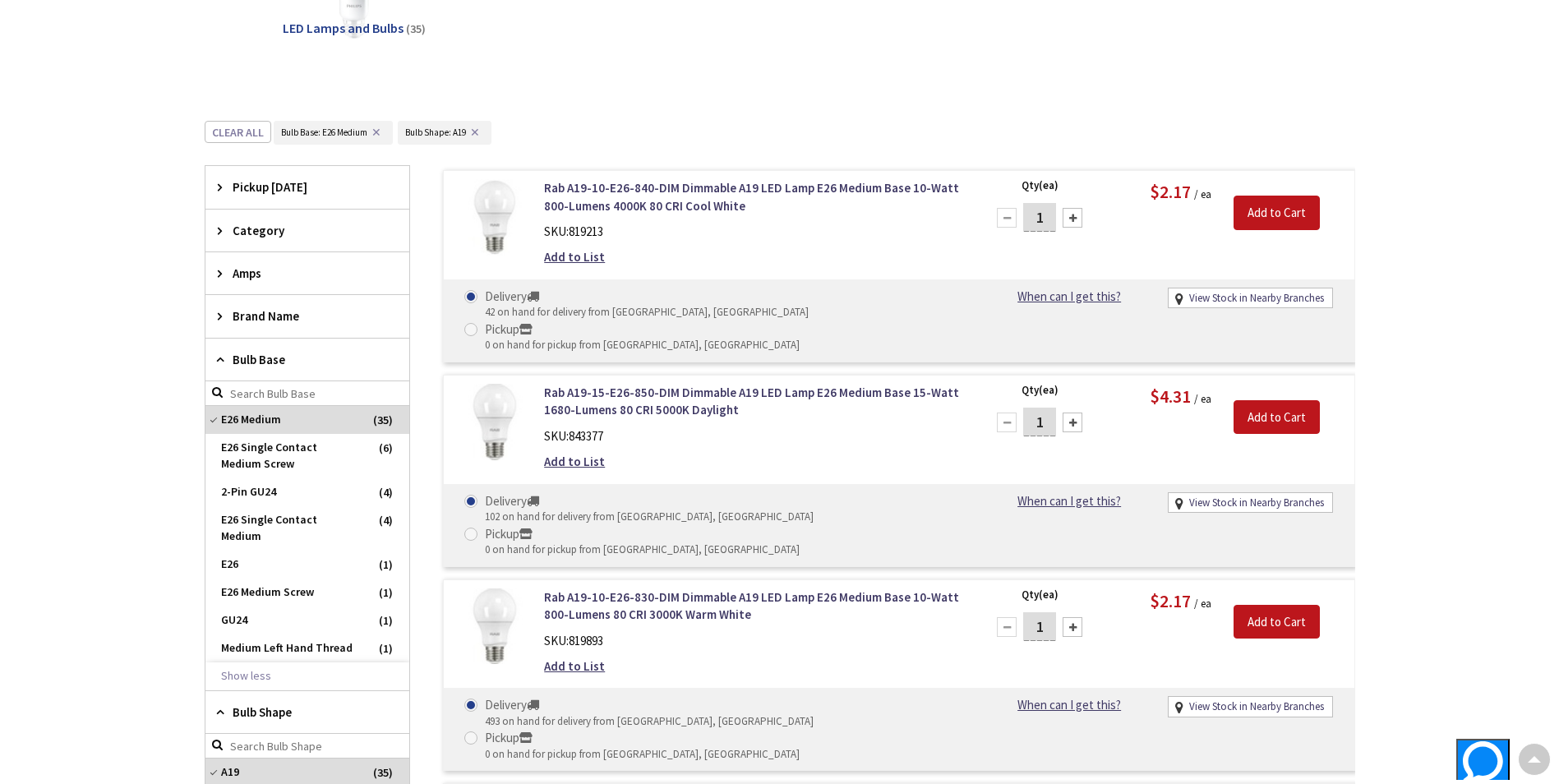
click at [253, 356] on span "Bulb Base" at bounding box center [299, 359] width 134 height 17
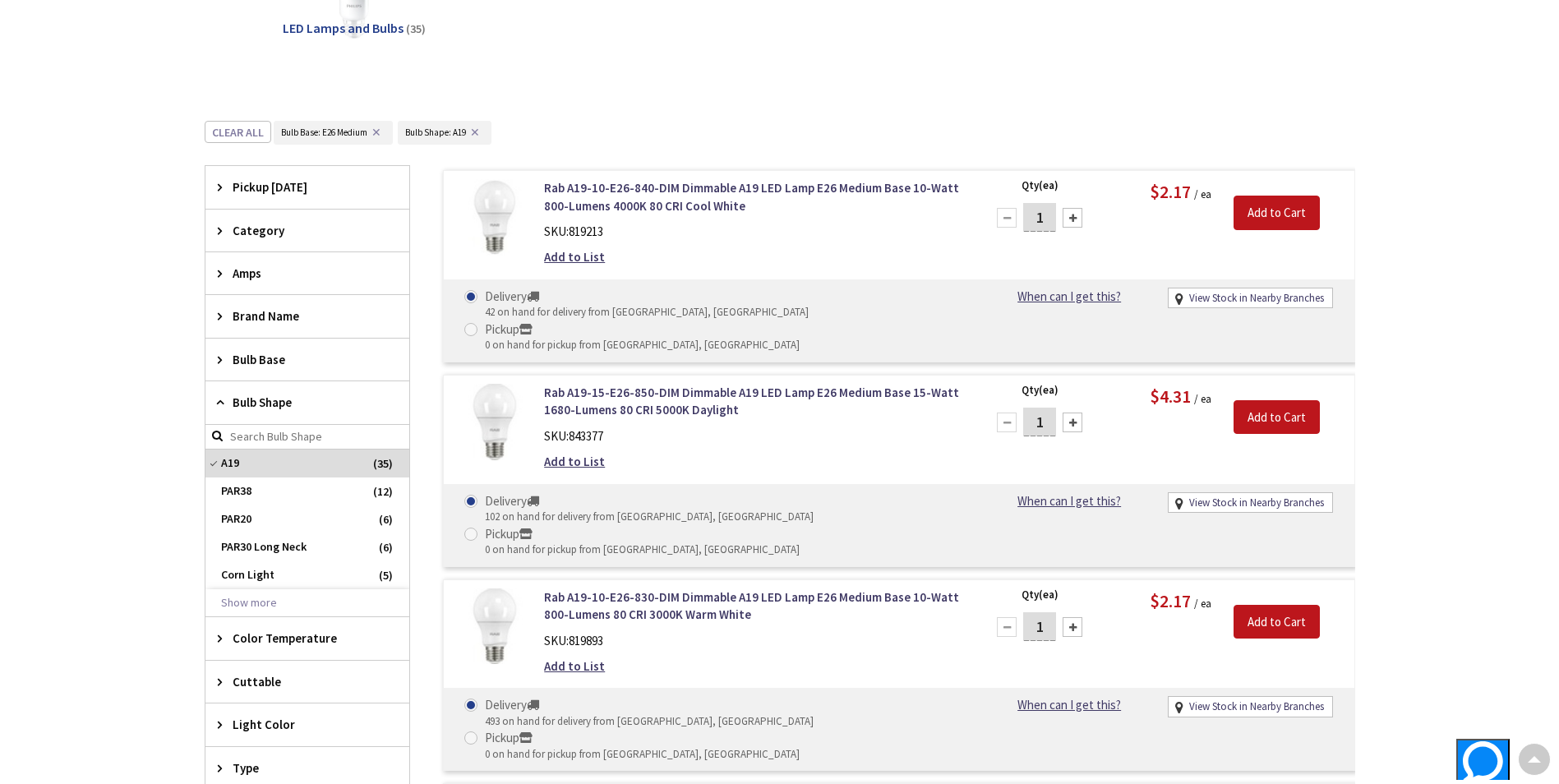
click at [262, 320] on span "Brand Name" at bounding box center [299, 315] width 134 height 17
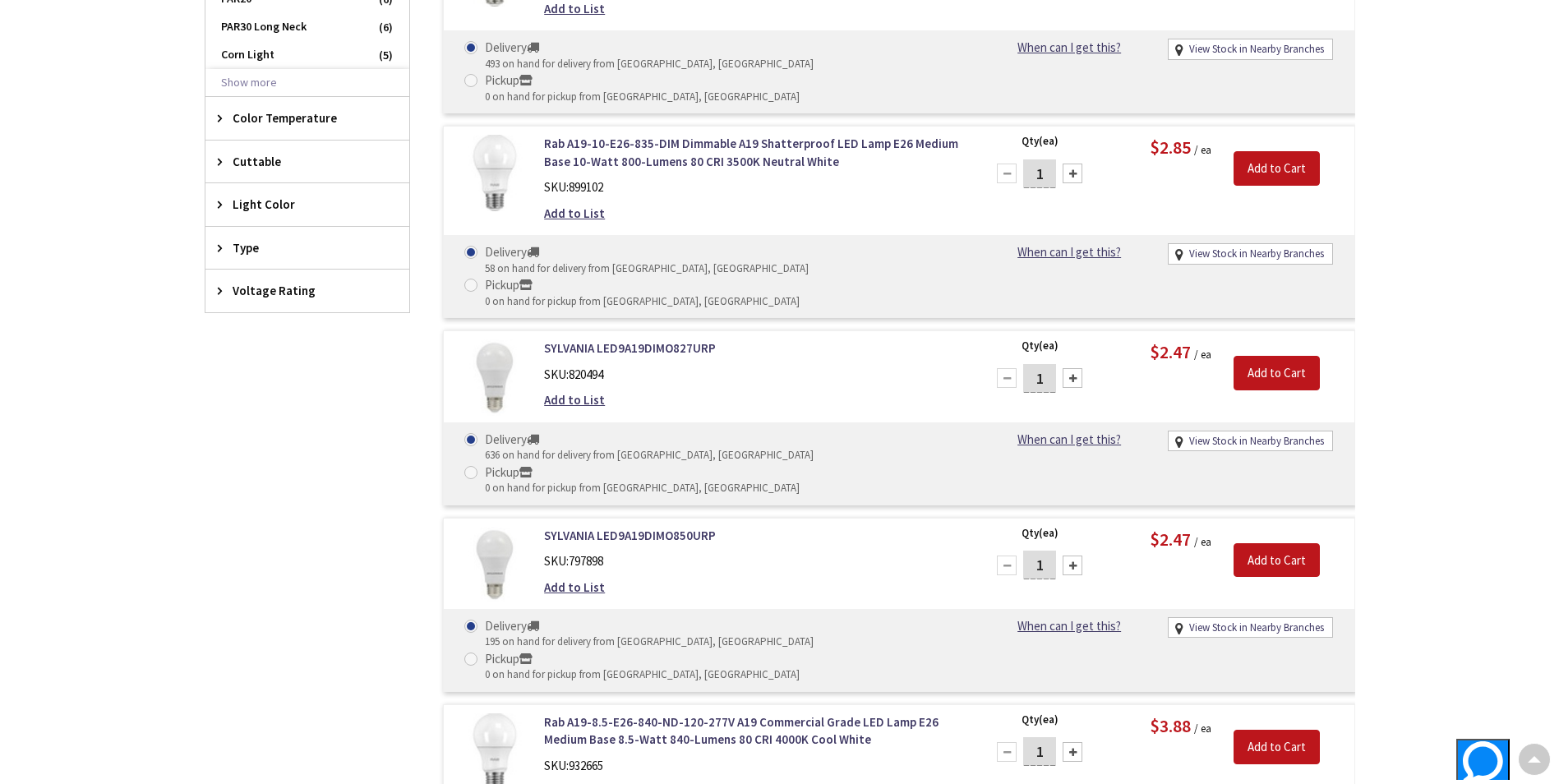
scroll to position [554, 0]
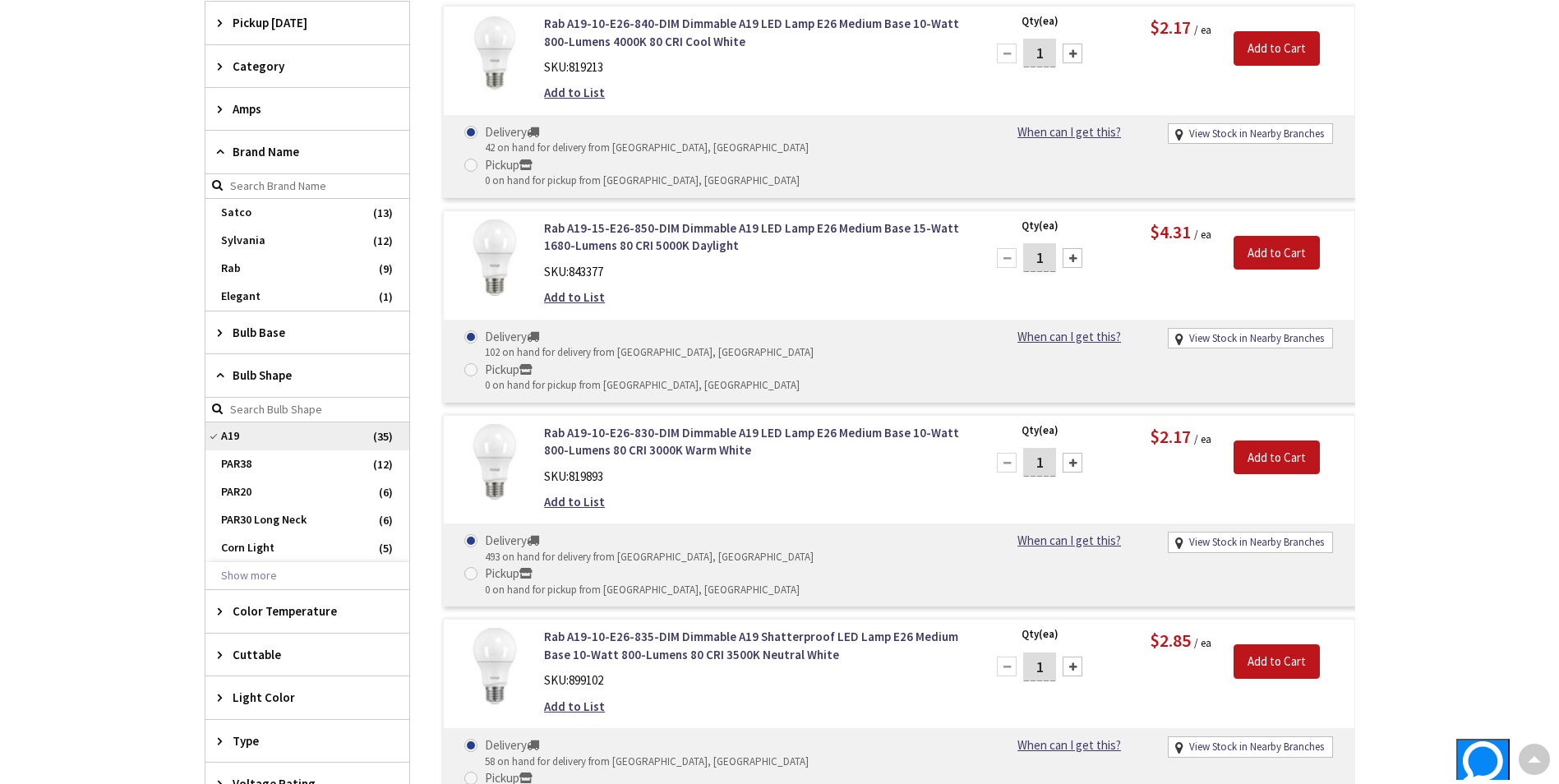
click at [250, 440] on span "A19" at bounding box center [307, 436] width 204 height 28
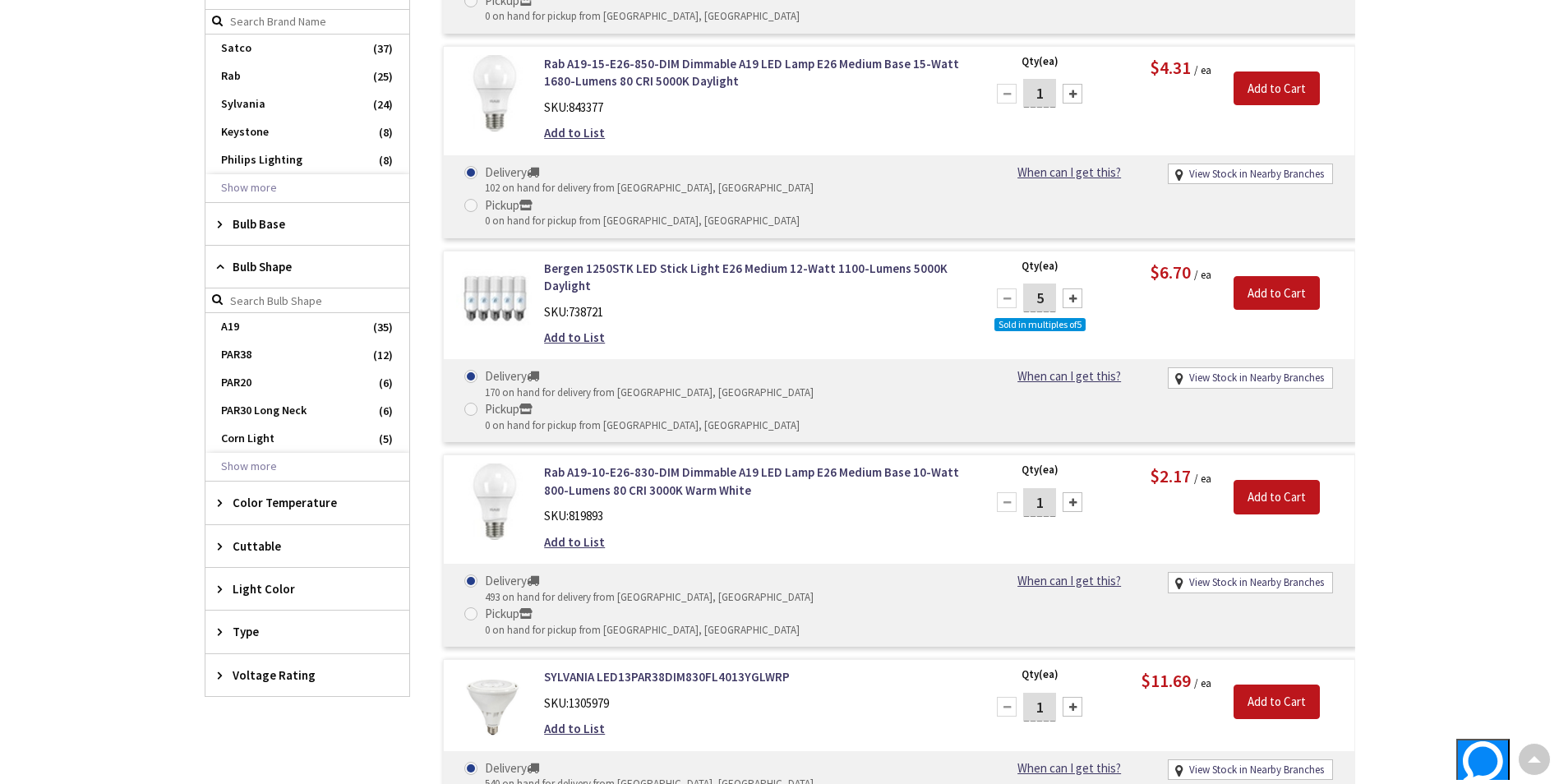
click at [222, 268] on icon at bounding box center [224, 267] width 13 height 13
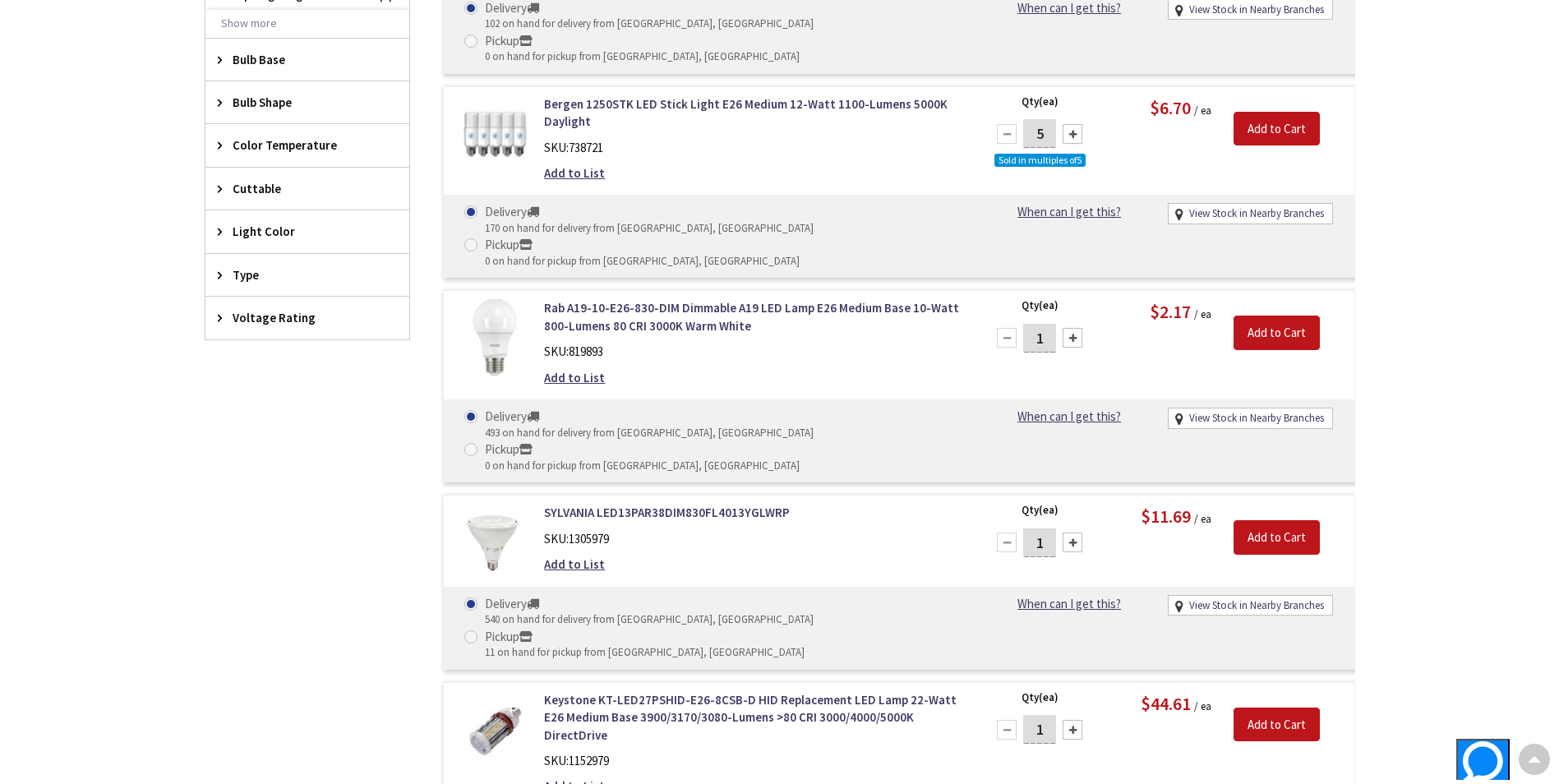
scroll to position [719, 0]
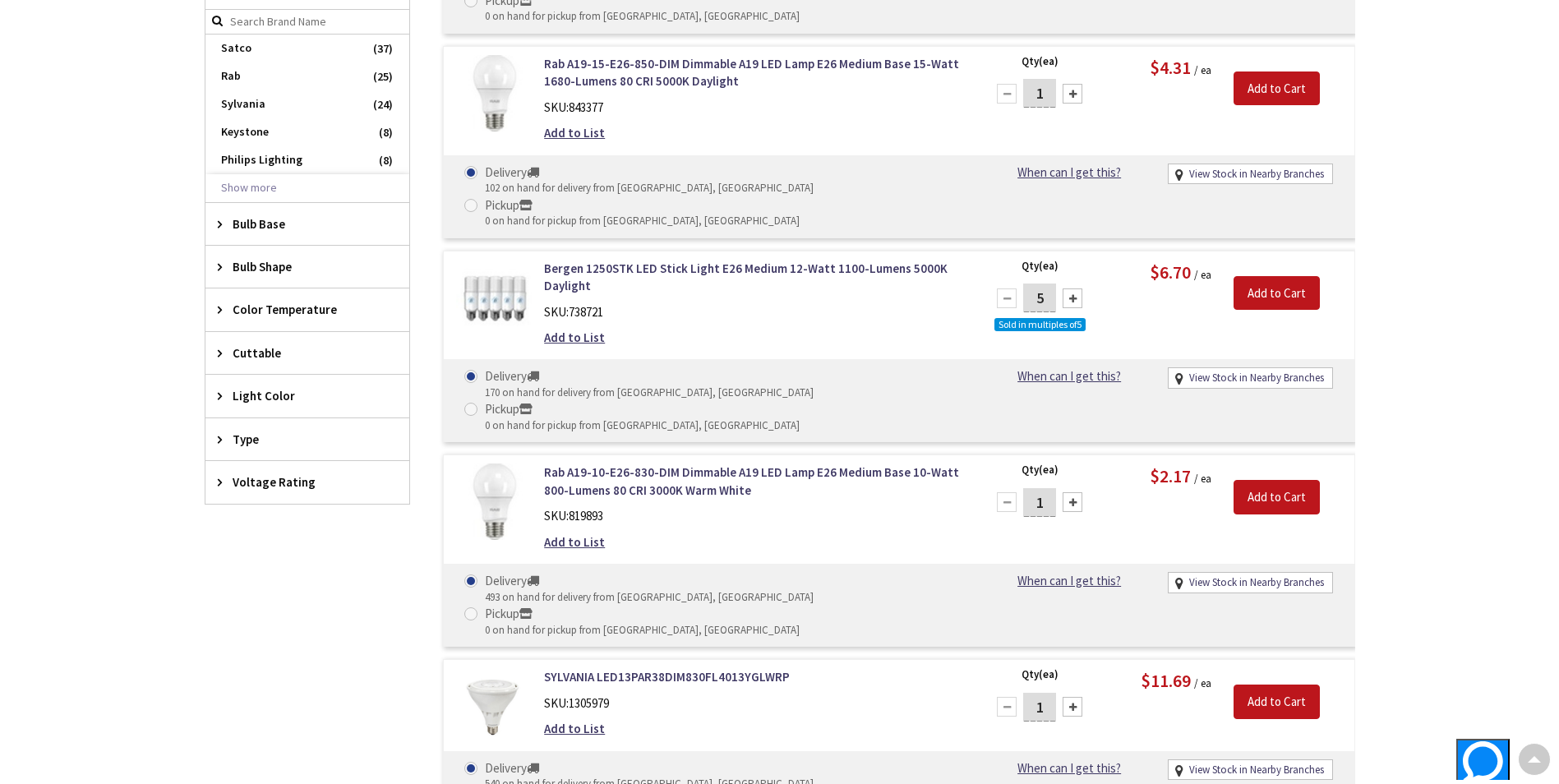
click at [220, 304] on icon at bounding box center [224, 310] width 13 height 13
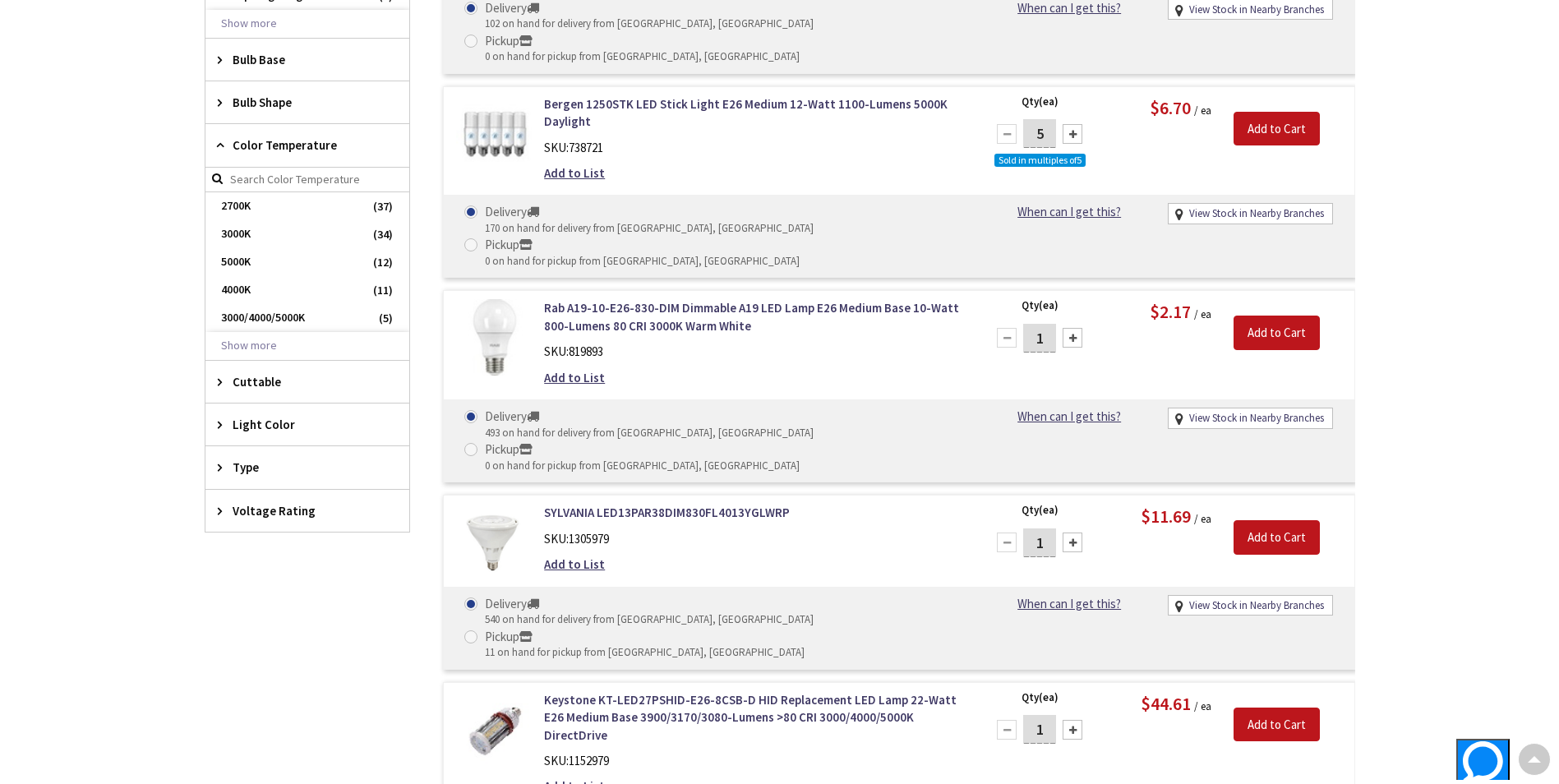
scroll to position [1047, 0]
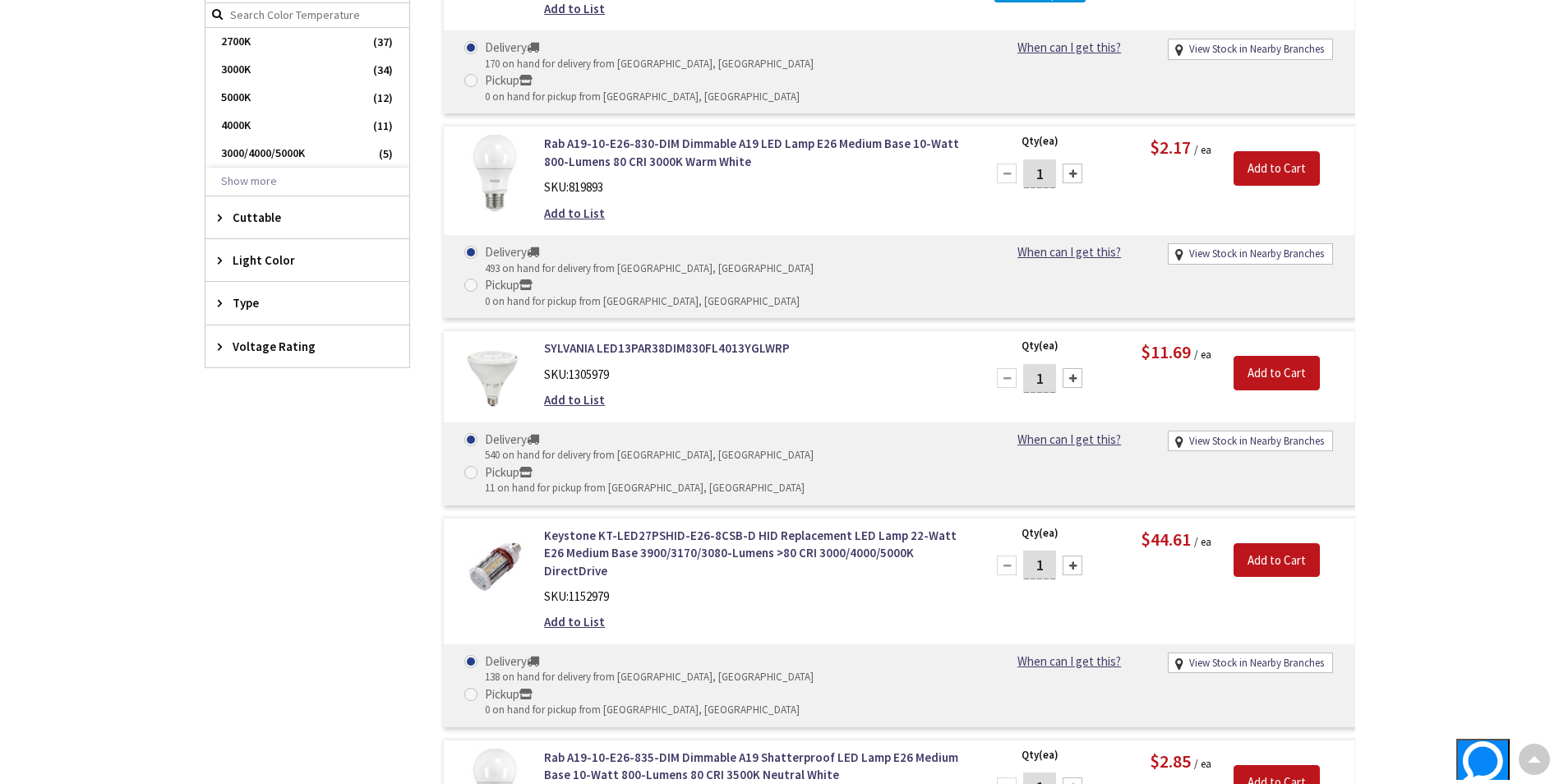
click at [232, 296] on span "Type" at bounding box center [299, 303] width 134 height 17
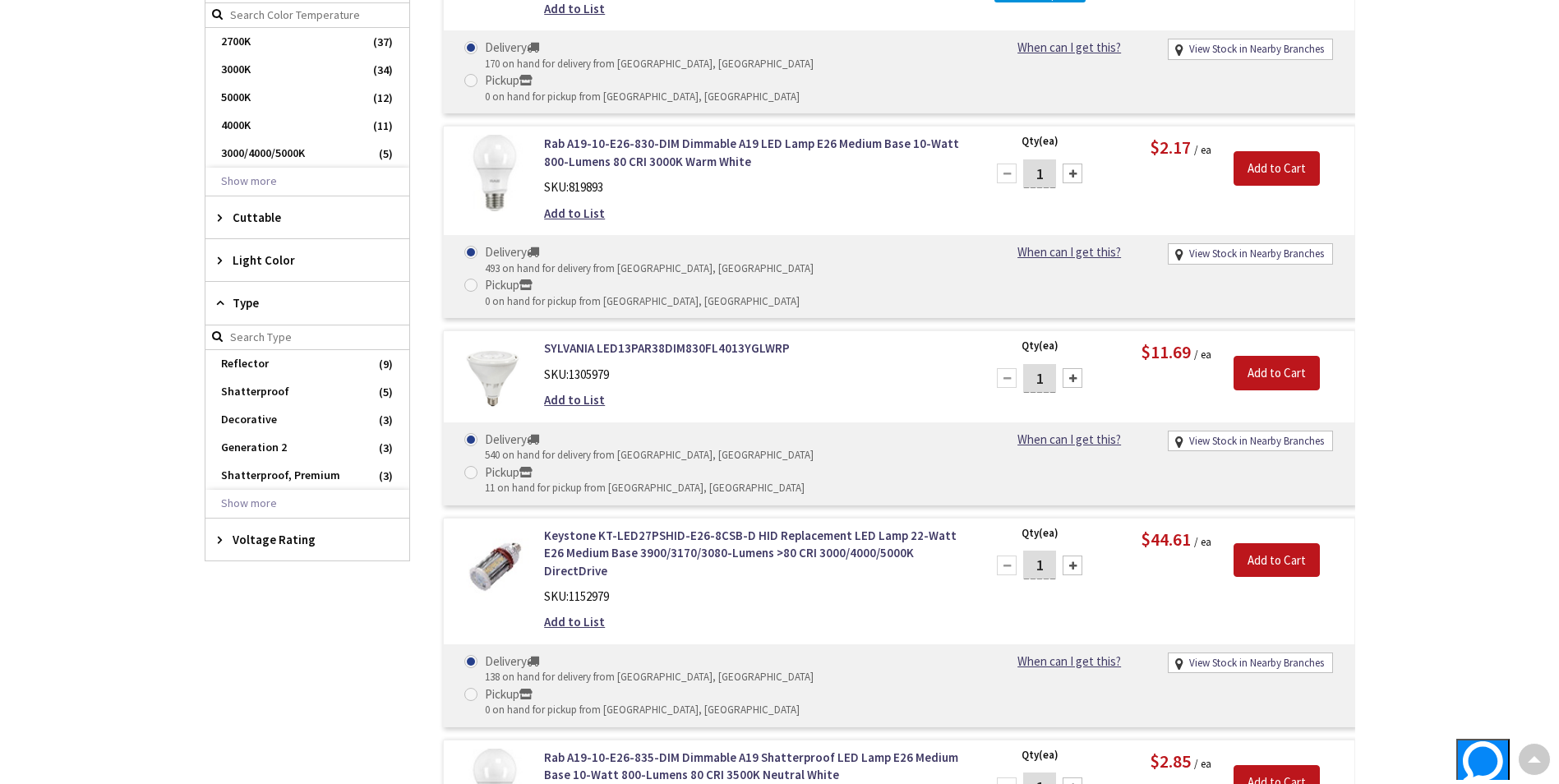
click at [260, 303] on span "Type" at bounding box center [299, 303] width 134 height 17
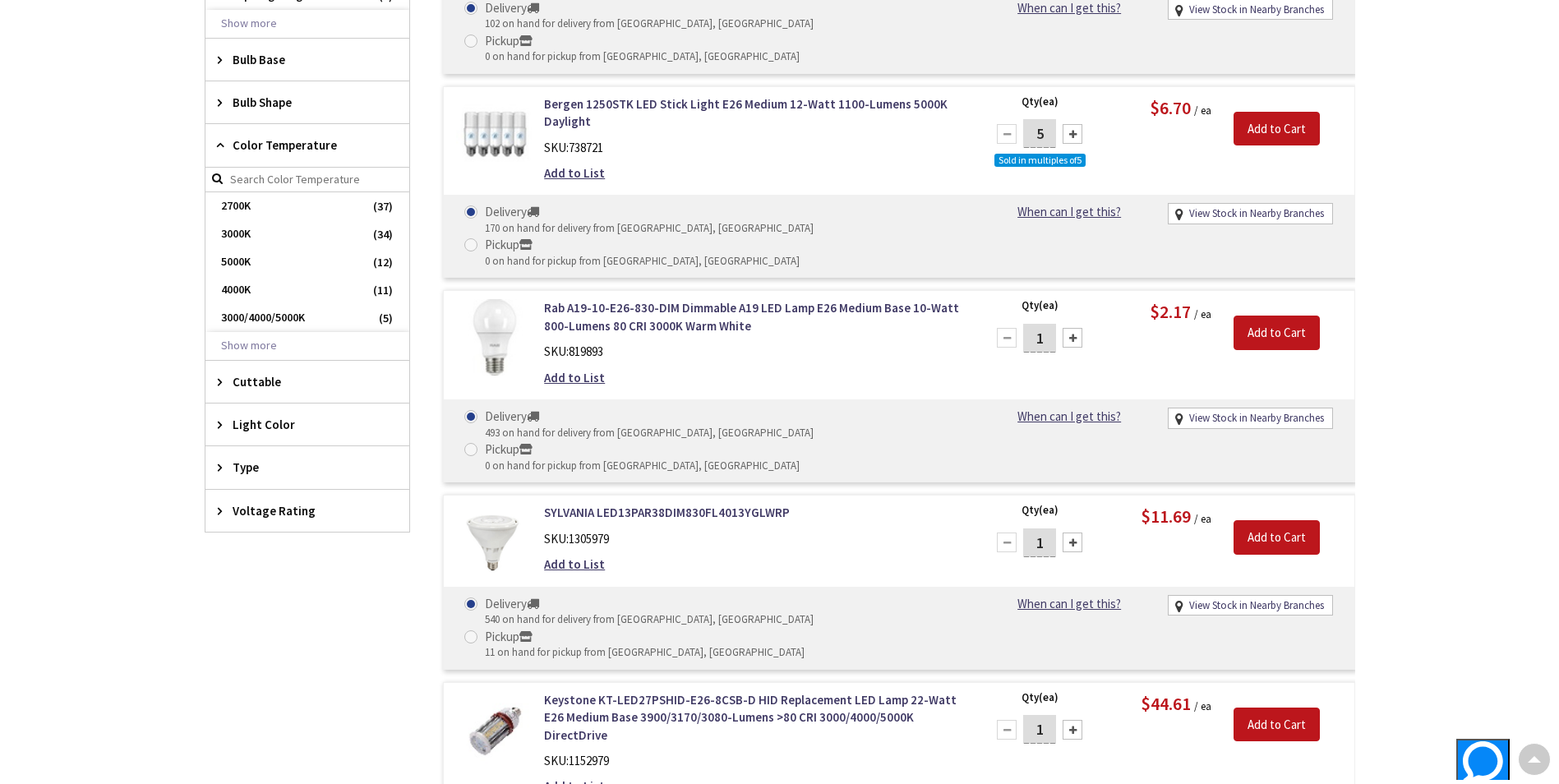
scroll to position [719, 0]
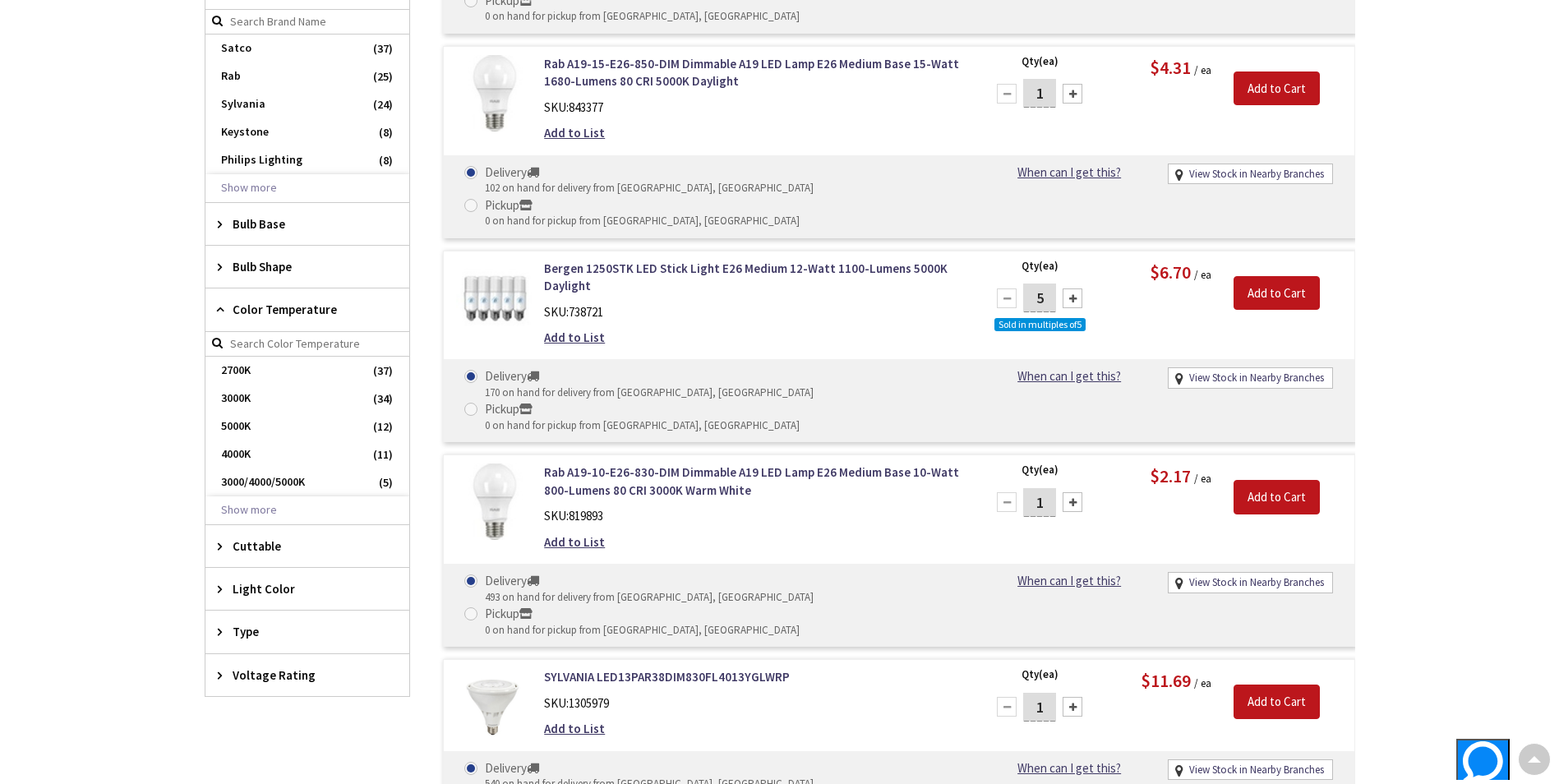
click at [269, 296] on div "Color Temperature" at bounding box center [307, 309] width 204 height 43
